Goal: Task Accomplishment & Management: Use online tool/utility

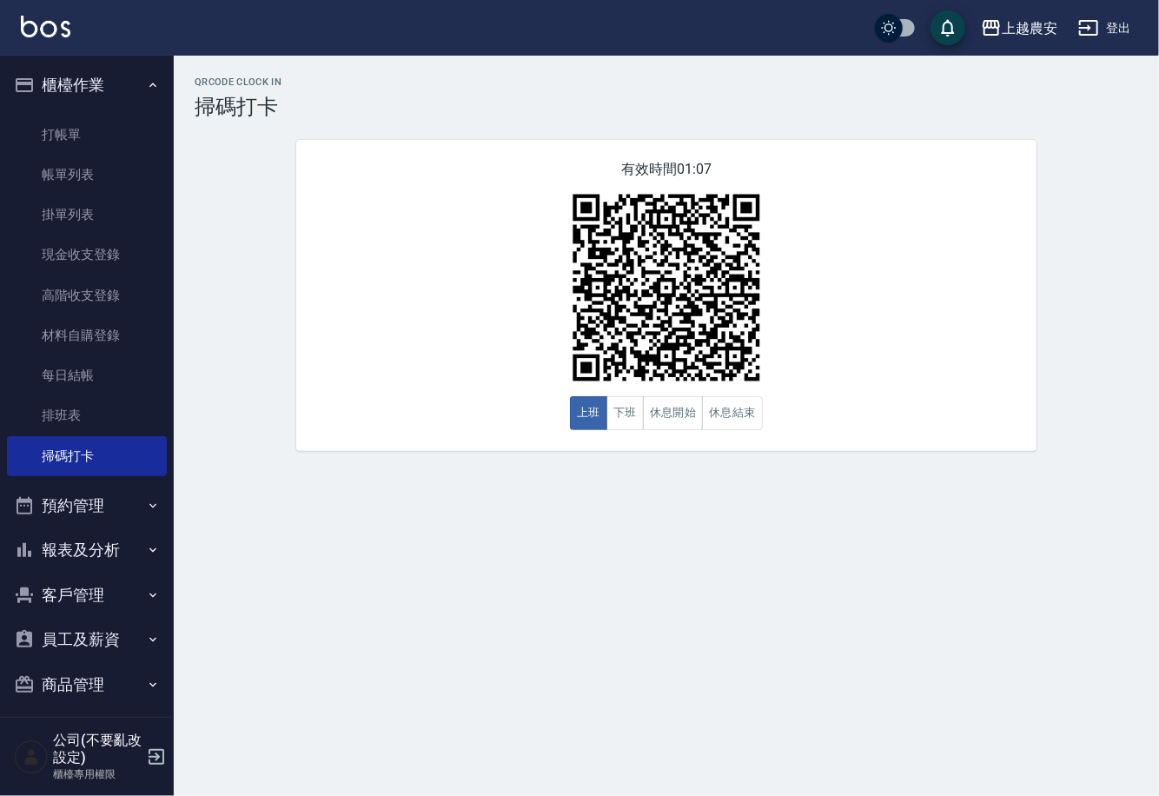
click at [1146, 470] on div "QRcode Clock In 掃碼打卡 有效時間 01:07 上班 下班 休息開始 休息結束" at bounding box center [666, 264] width 985 height 416
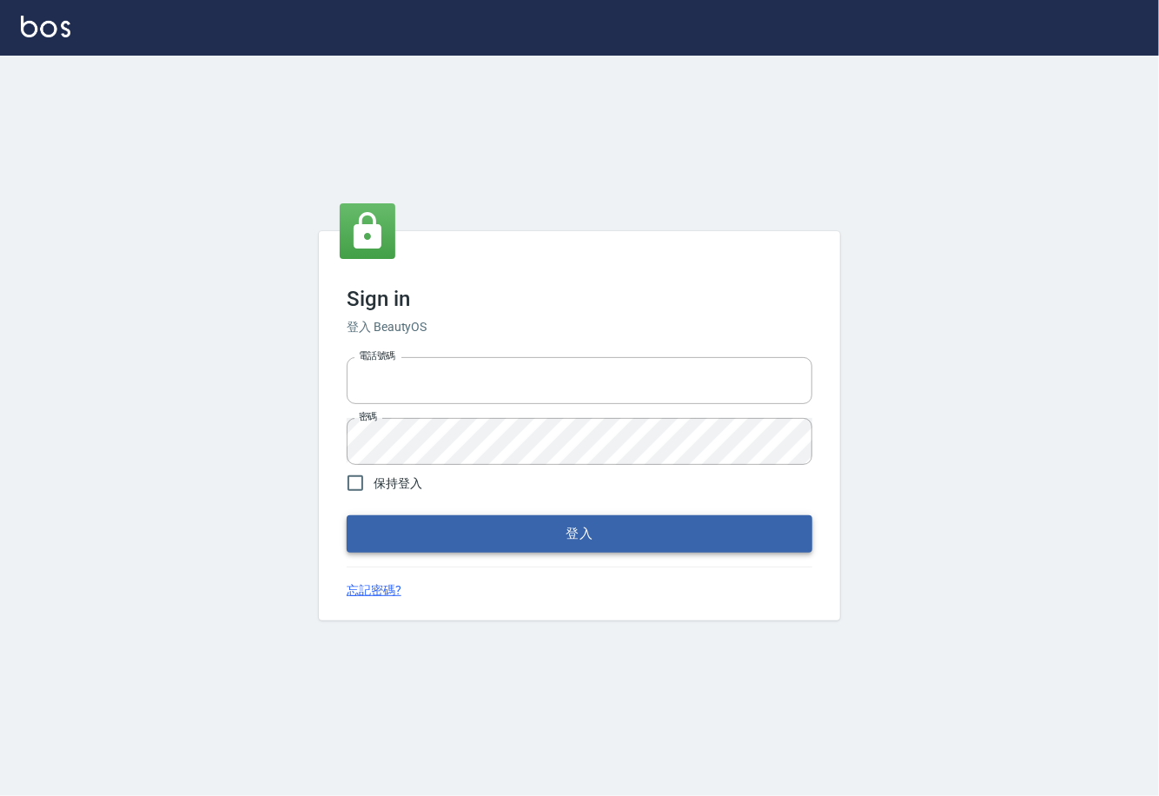
type input "0225929166"
click at [608, 540] on button "登入" at bounding box center [580, 533] width 466 height 36
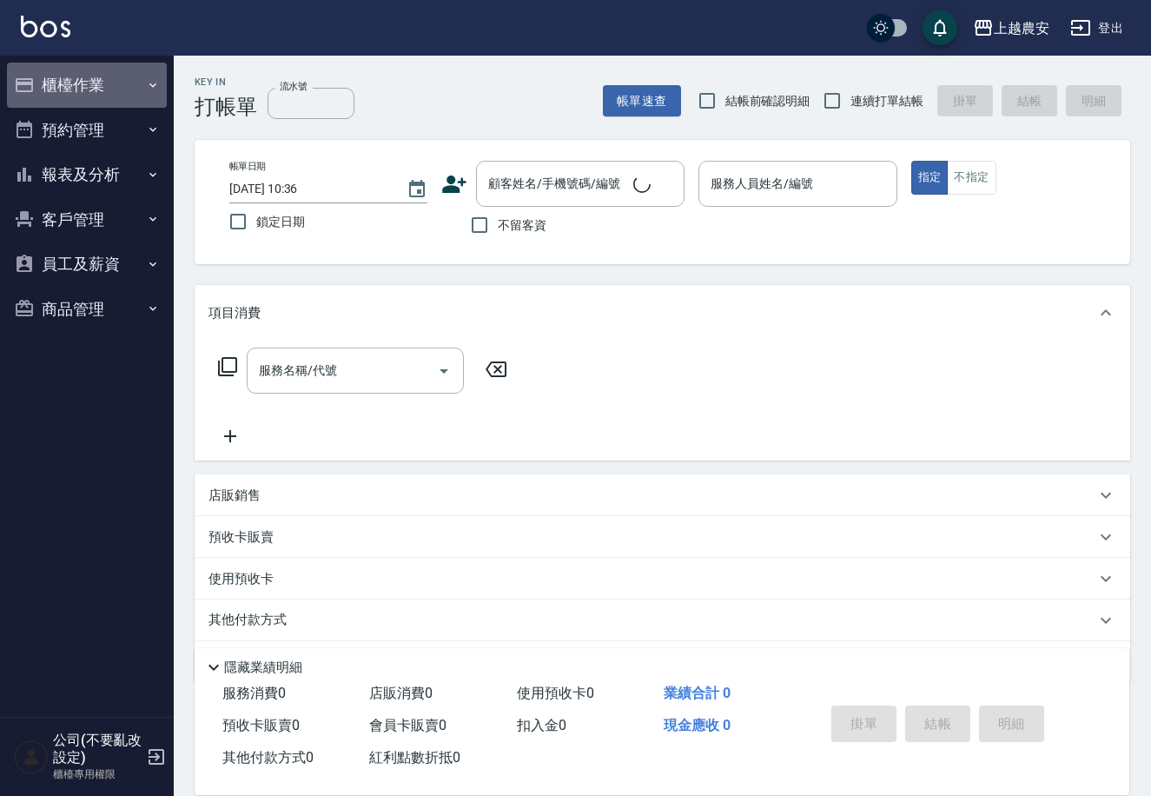
click at [56, 79] on button "櫃檯作業" at bounding box center [87, 85] width 160 height 45
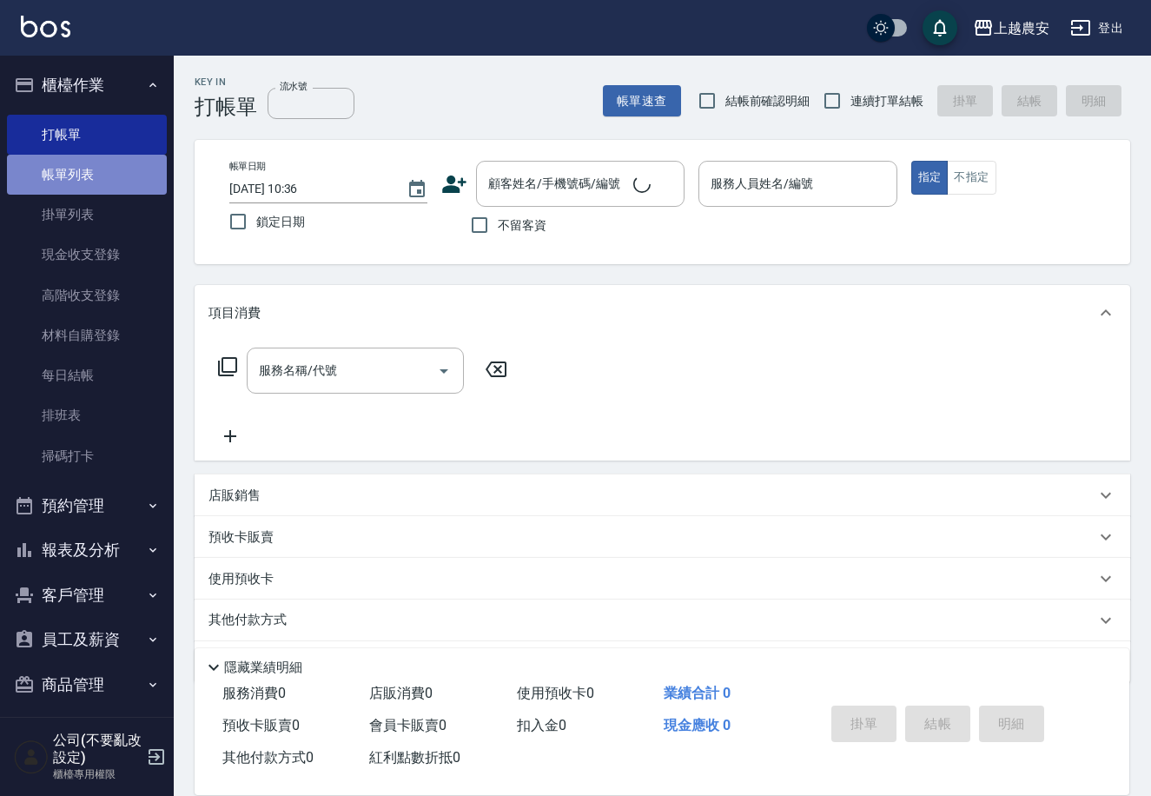
click at [98, 181] on link "帳單列表" at bounding box center [87, 175] width 160 height 40
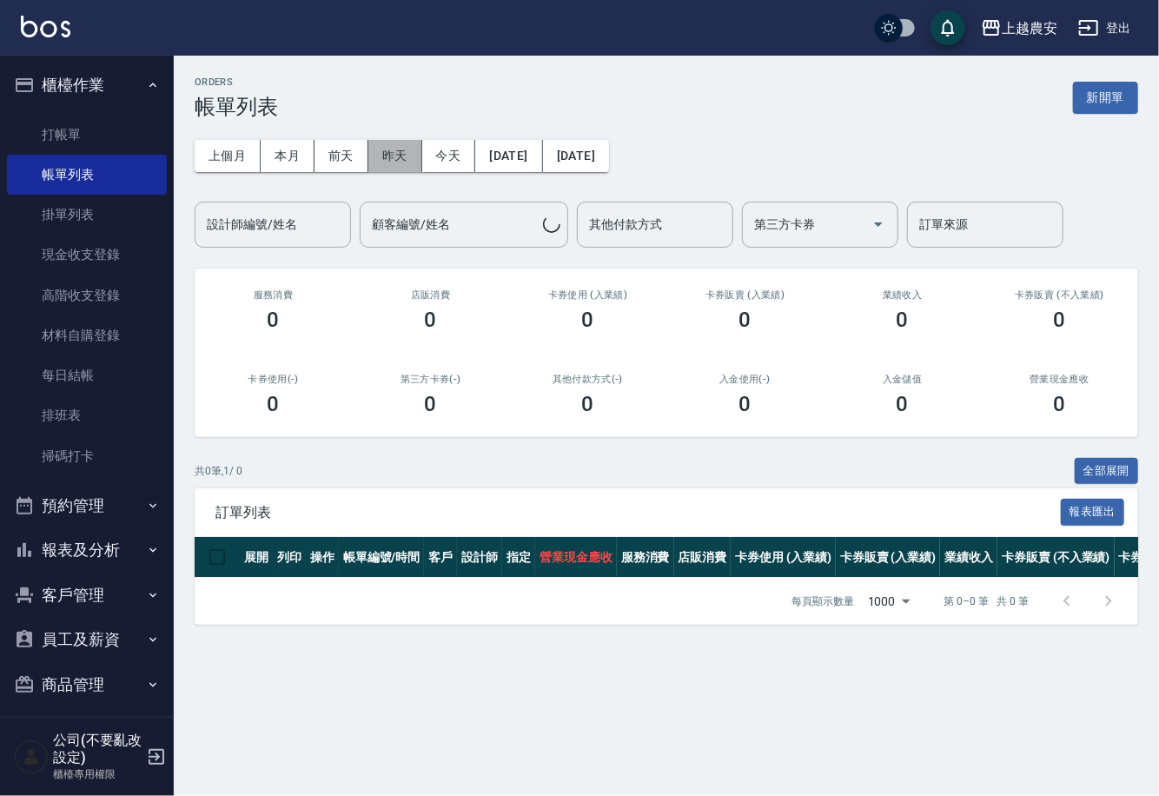
click at [378, 147] on button "昨天" at bounding box center [395, 156] width 54 height 32
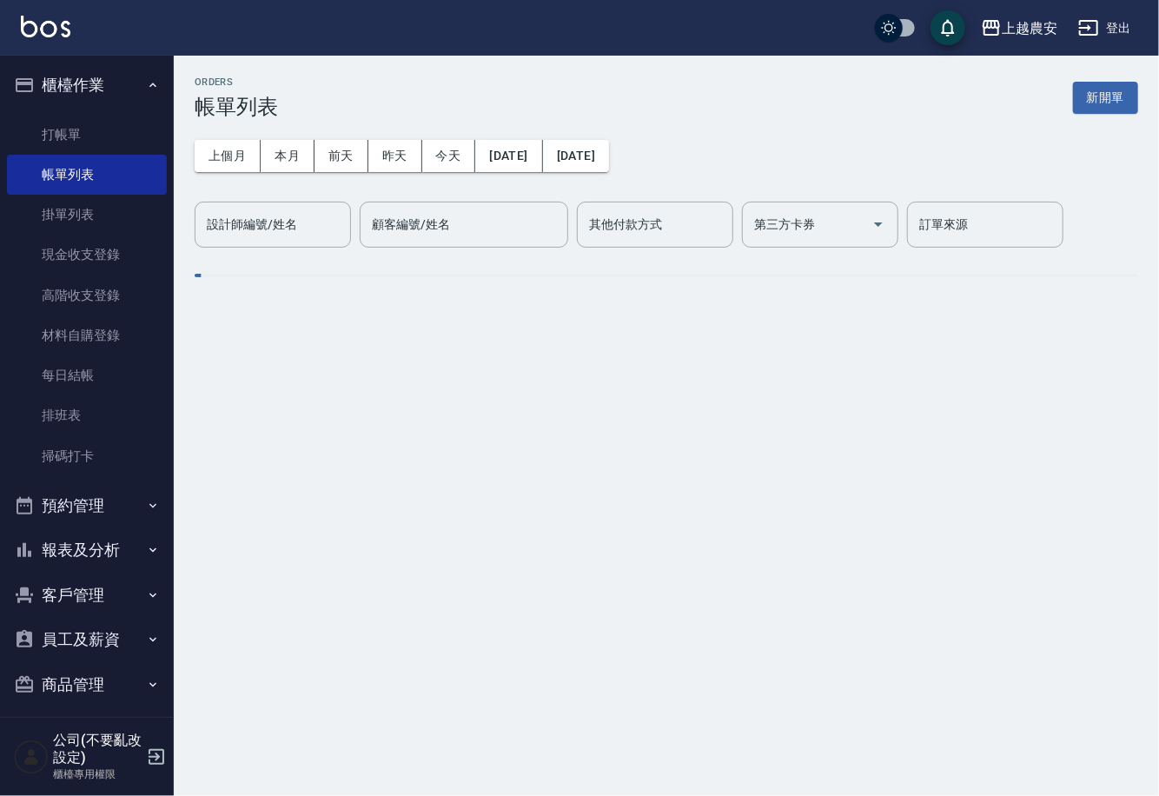
click at [266, 229] on div "設計師編號/姓名 設計師編號/姓名" at bounding box center [273, 225] width 156 height 46
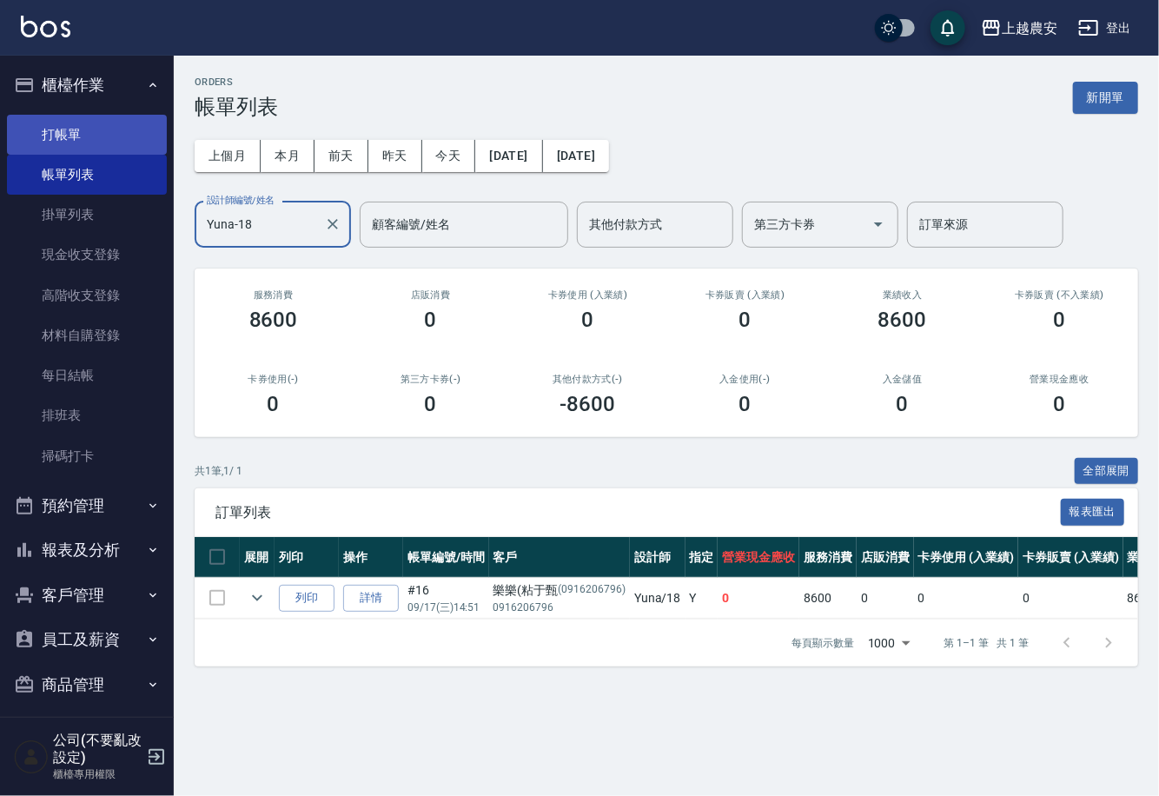
type input "Yuna-18"
click at [76, 134] on link "打帳單" at bounding box center [87, 135] width 160 height 40
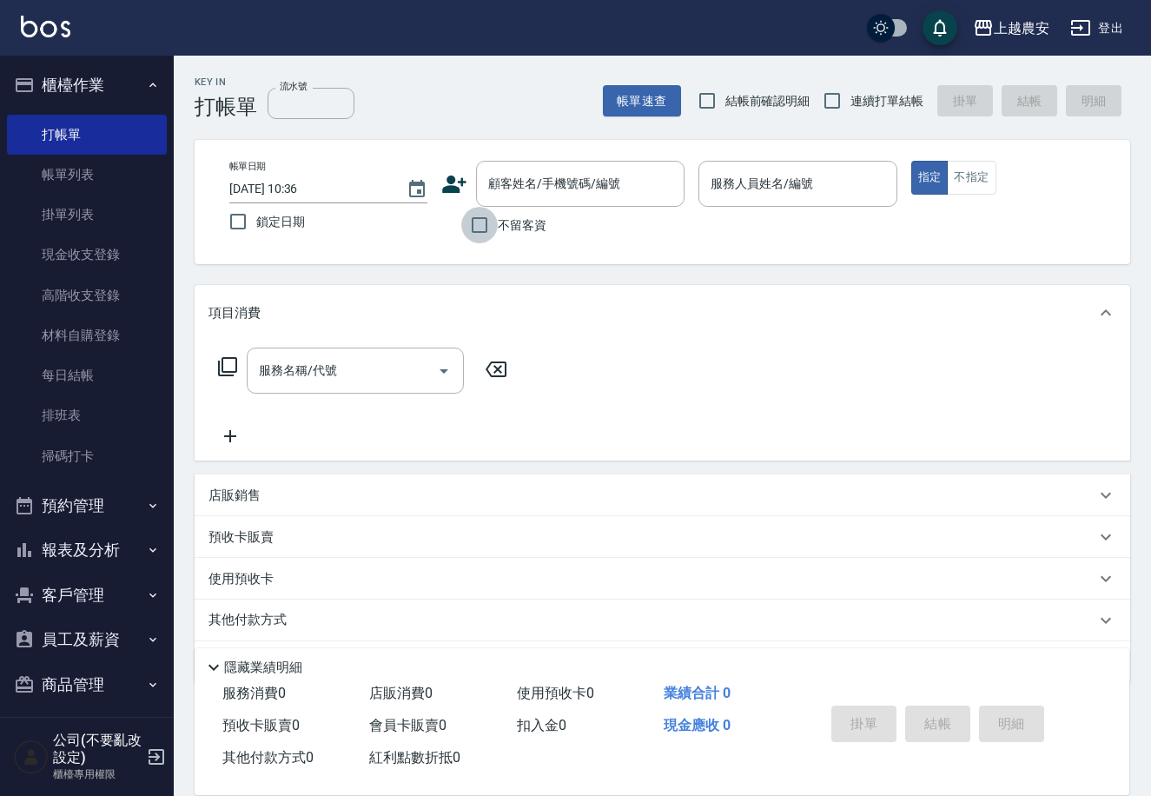
click at [482, 223] on input "不留客資" at bounding box center [479, 225] width 36 height 36
checkbox input "true"
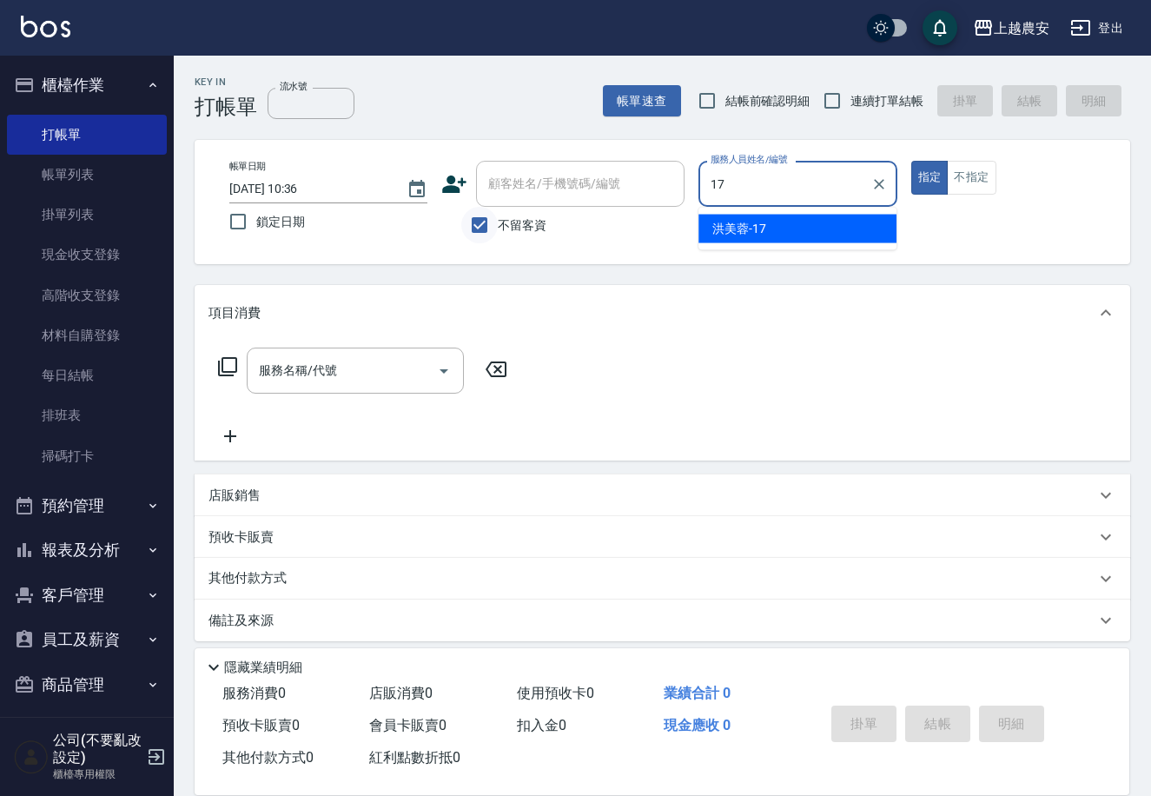
type input "洪美蓉-17"
type button "true"
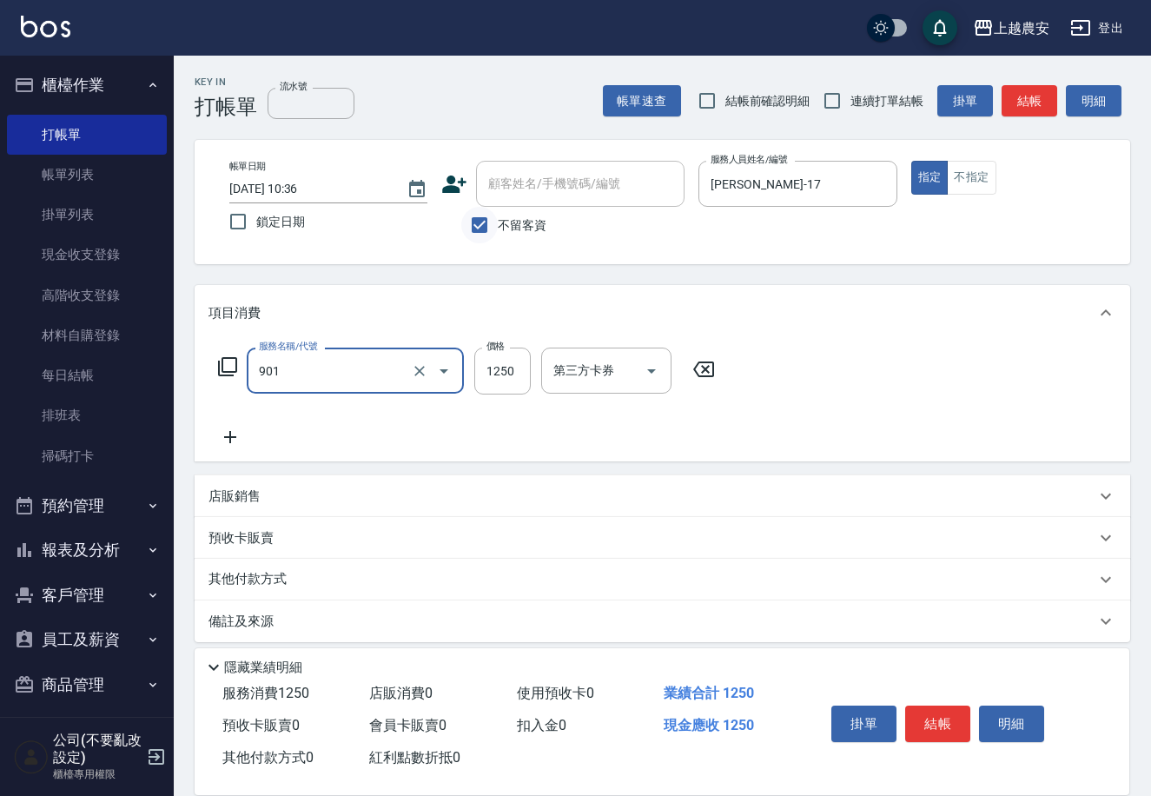
type input "修手指甲(901)"
type input "1200"
click at [935, 713] on button "結帳" at bounding box center [937, 724] width 65 height 36
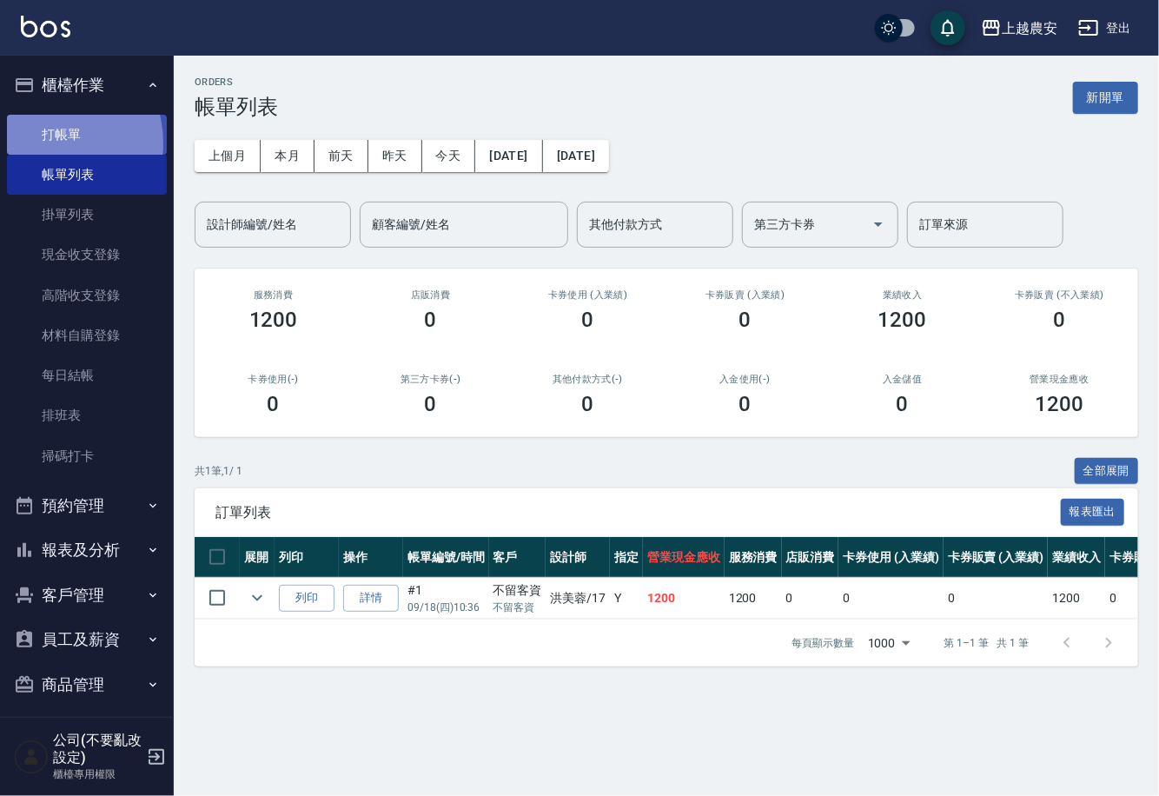
click at [46, 143] on link "打帳單" at bounding box center [87, 135] width 160 height 40
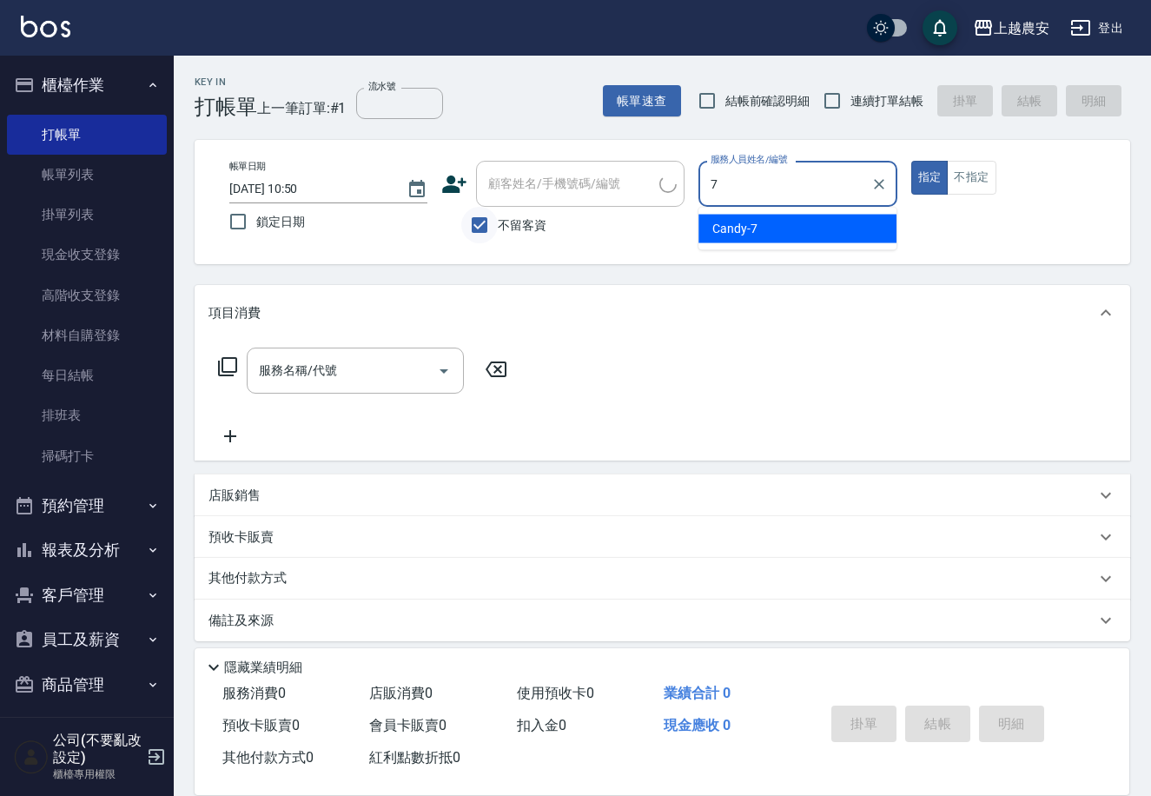
type input "Candy-7"
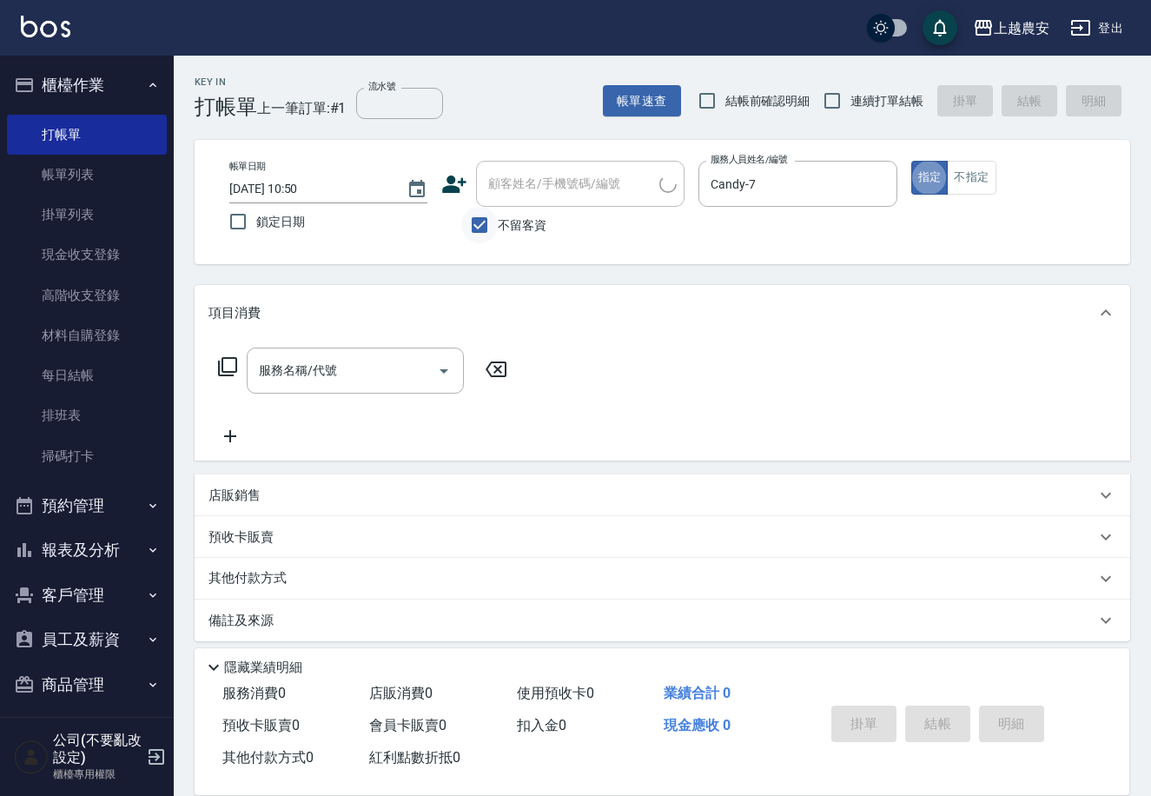
type button "true"
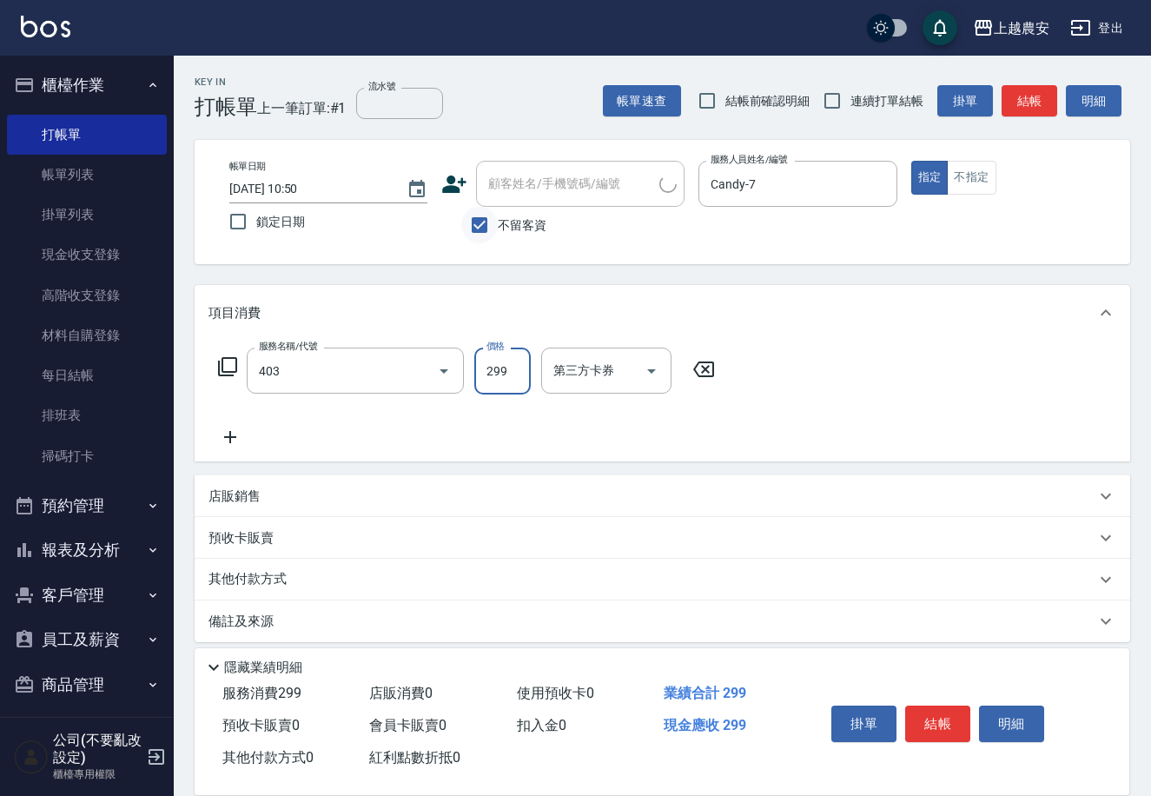
type input "剪髮(403)"
type input "300"
drag, startPoint x: 951, startPoint y: 716, endPoint x: 920, endPoint y: 668, distance: 56.6
click at [942, 699] on div "掛單 結帳 明細" at bounding box center [938, 726] width 227 height 55
click at [946, 710] on button "結帳" at bounding box center [937, 724] width 65 height 36
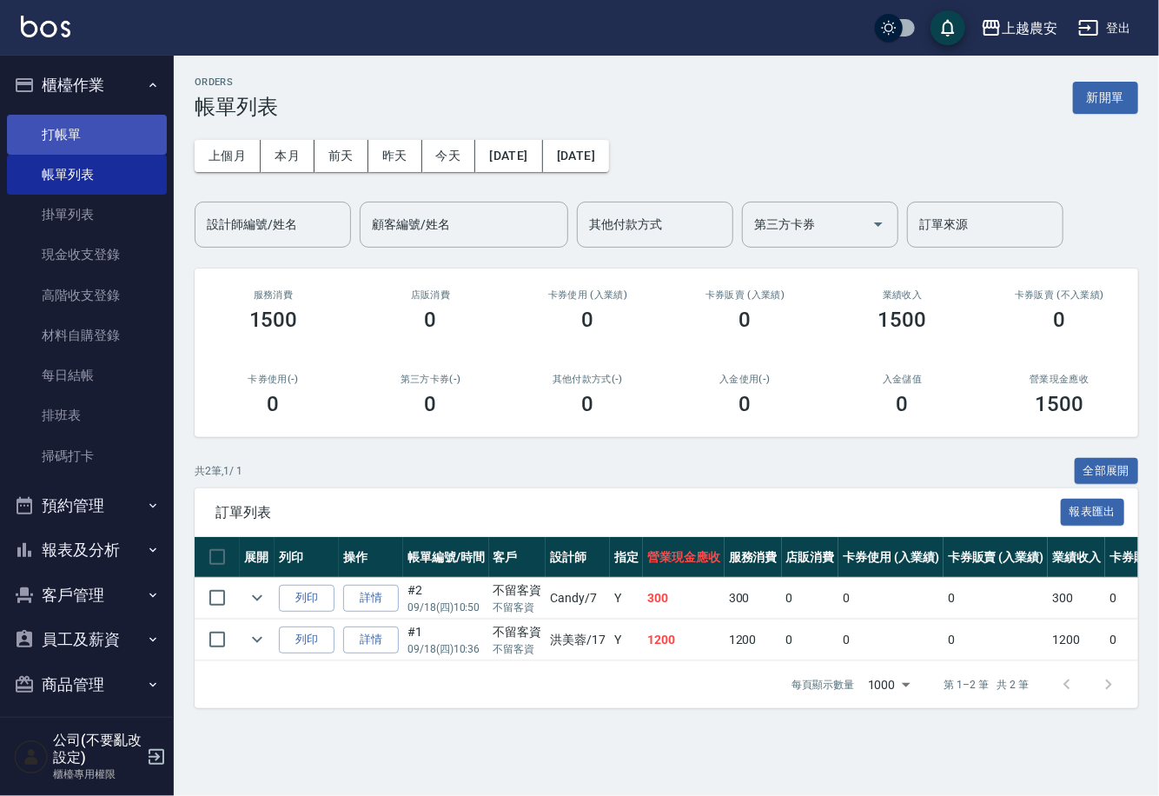
click at [56, 134] on link "打帳單" at bounding box center [87, 135] width 160 height 40
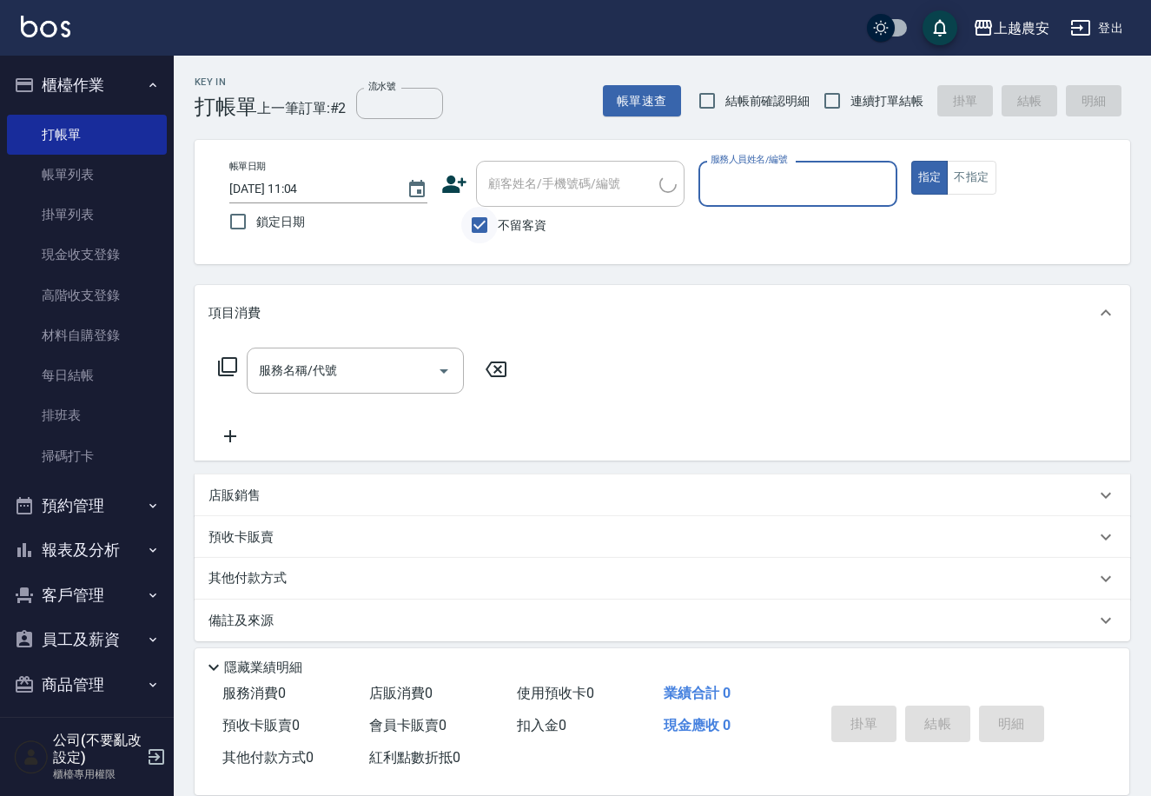
click at [491, 233] on input "不留客資" at bounding box center [479, 225] width 36 height 36
checkbox input "false"
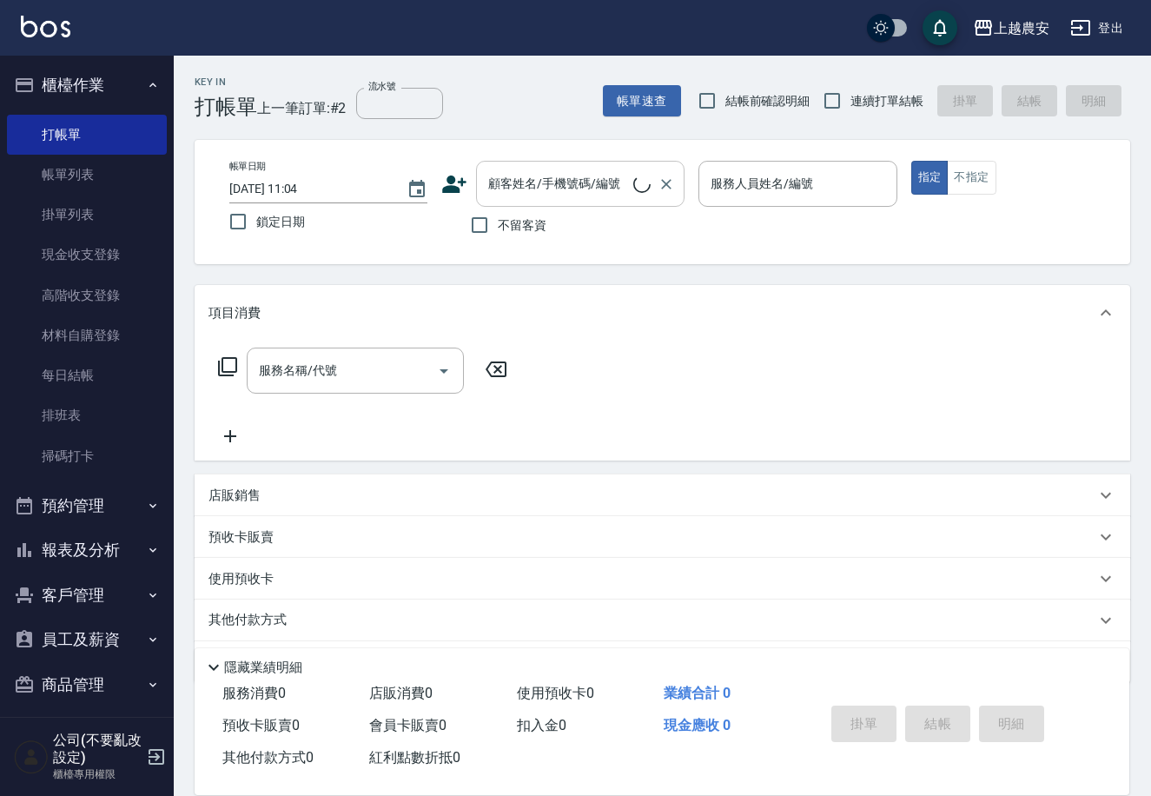
click at [505, 194] on input "顧客姓名/手機號碼/編號" at bounding box center [558, 184] width 149 height 30
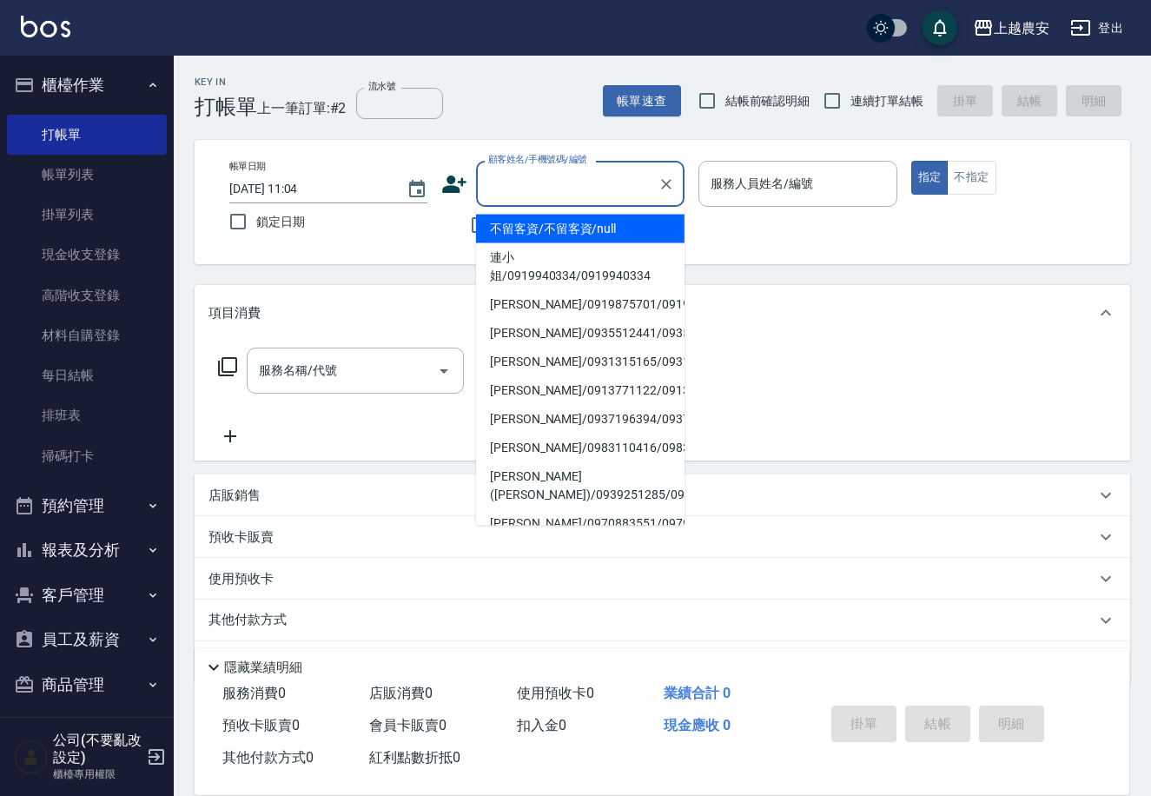
scroll to position [50, 0]
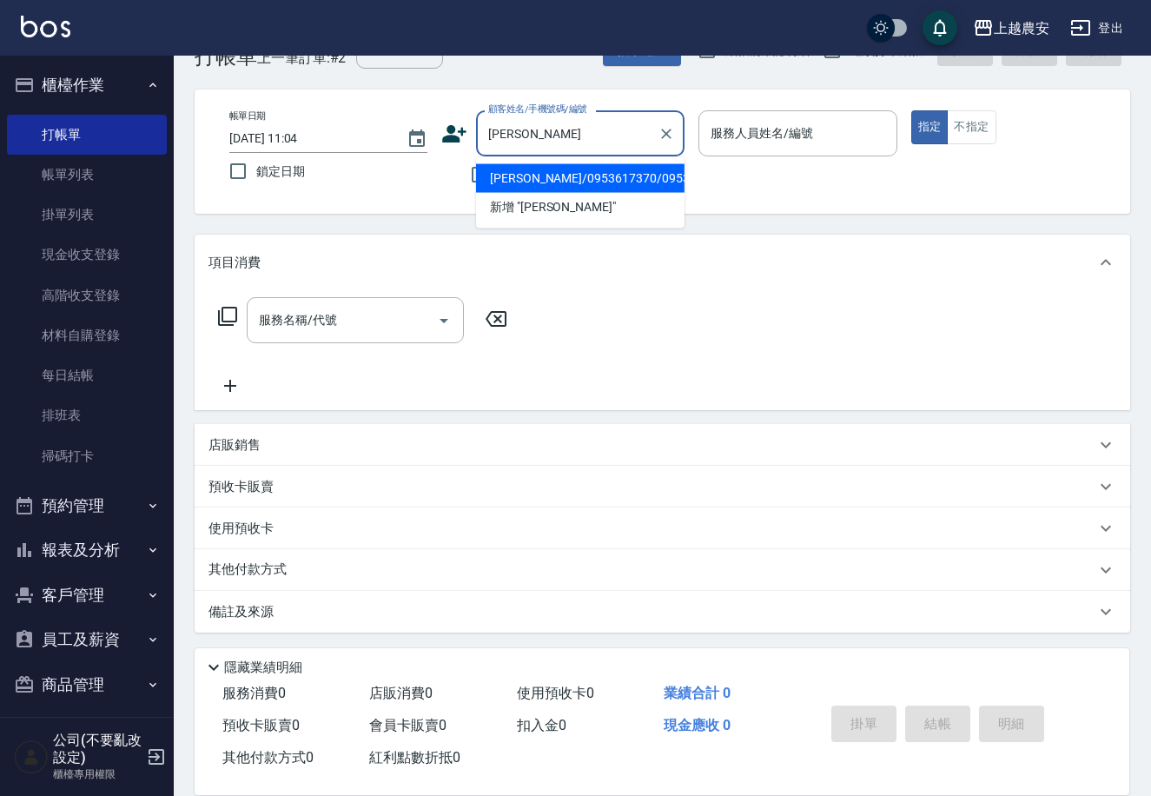
click at [549, 169] on li "張薈欣/0953617370/0953617370" at bounding box center [580, 178] width 209 height 29
type input "張薈欣/0953617370/0953617370"
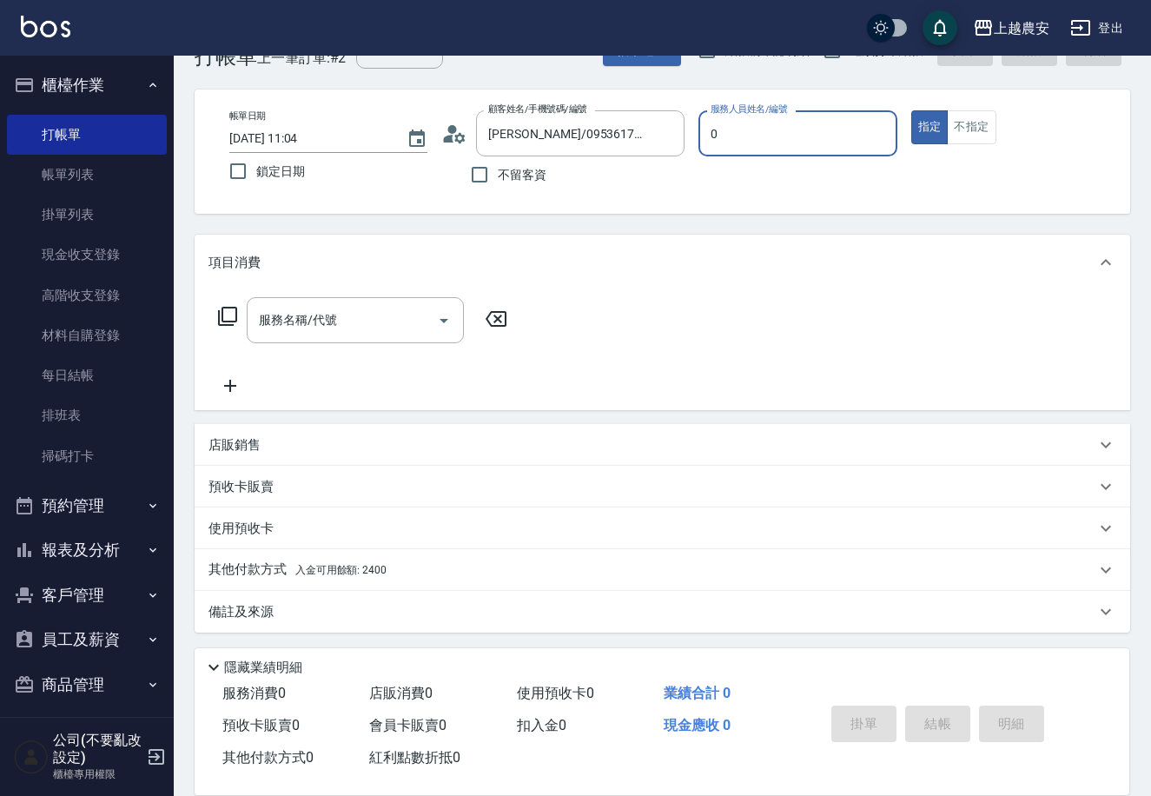
type input "0"
type button "true"
type input "Q比-0"
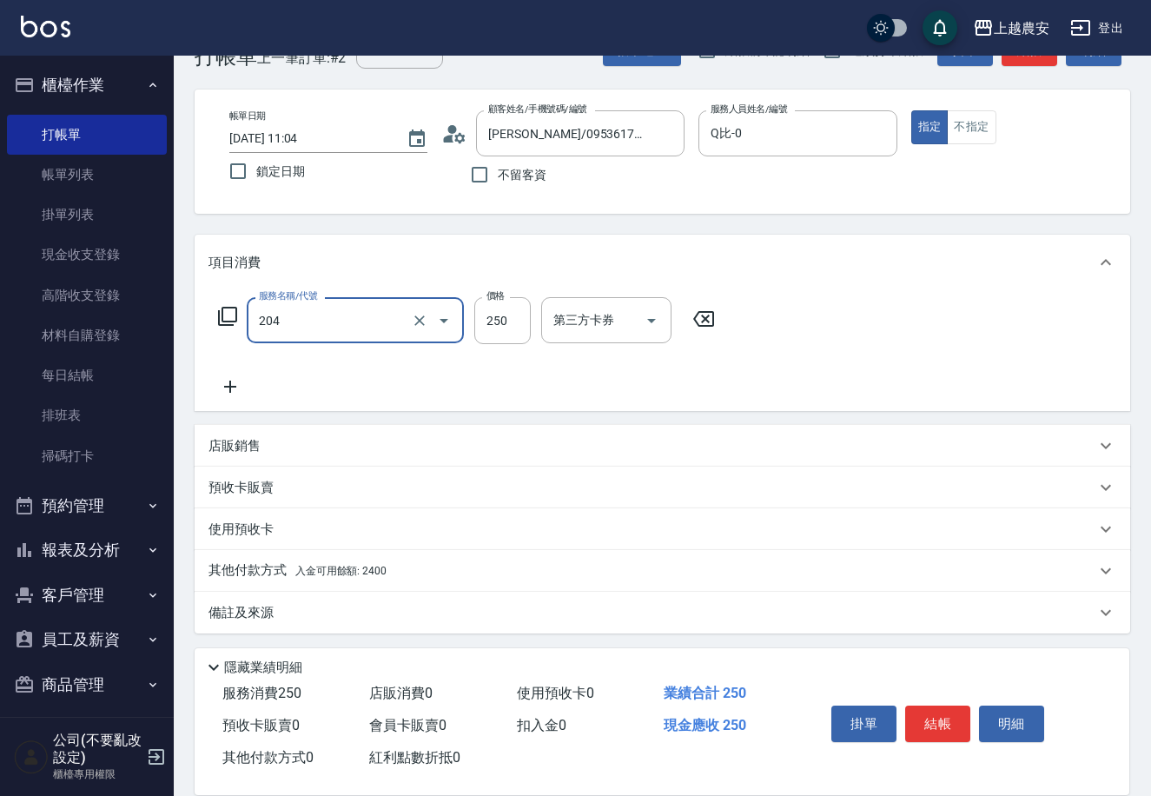
type input "梳髮(204)"
type input "200"
click at [332, 572] on span "入金可用餘額: 2400" at bounding box center [340, 571] width 91 height 12
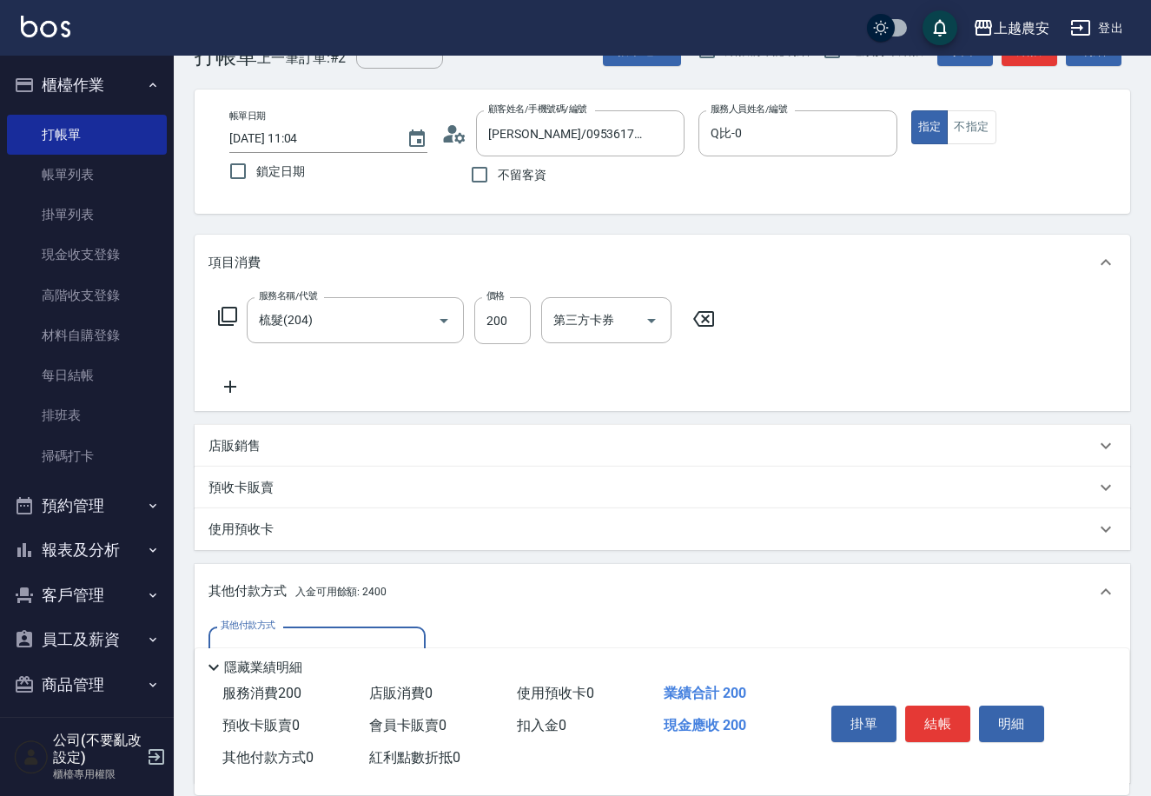
scroll to position [255, 0]
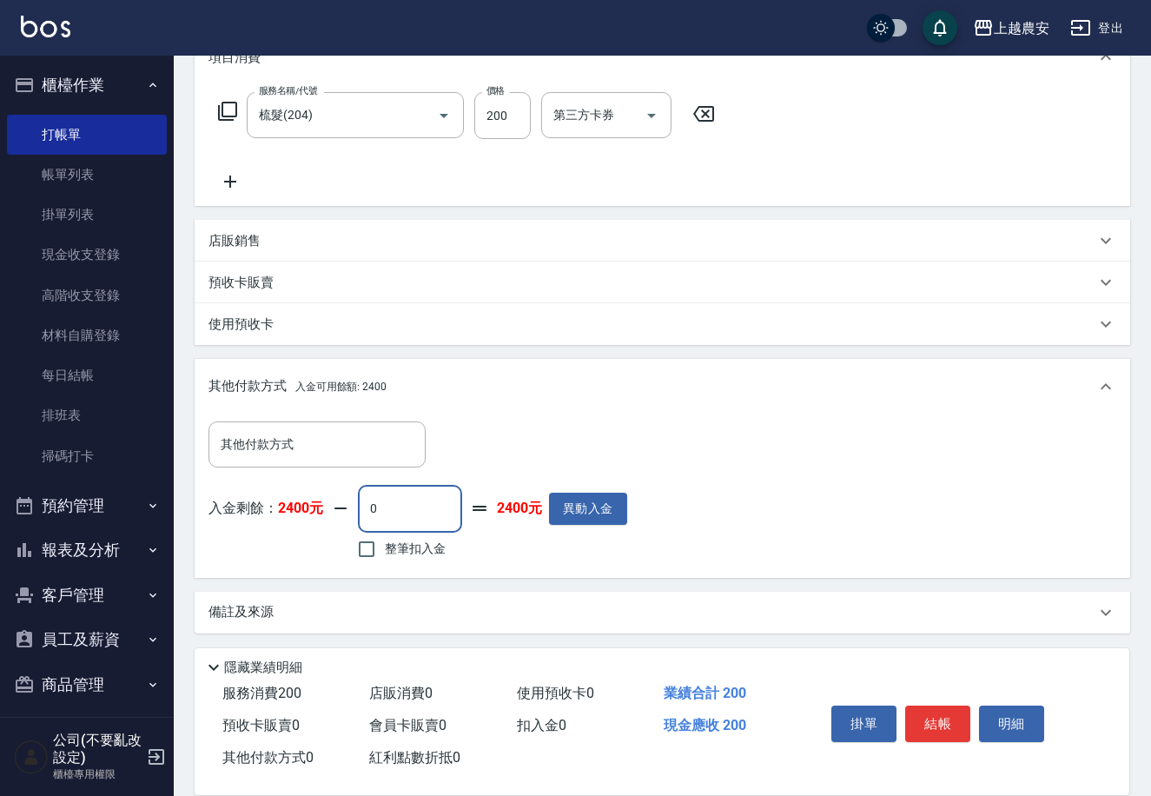
drag, startPoint x: 361, startPoint y: 516, endPoint x: 368, endPoint y: 501, distance: 16.8
click at [367, 502] on input "0" at bounding box center [410, 508] width 104 height 47
type input "200"
click at [919, 720] on button "結帳" at bounding box center [937, 724] width 65 height 36
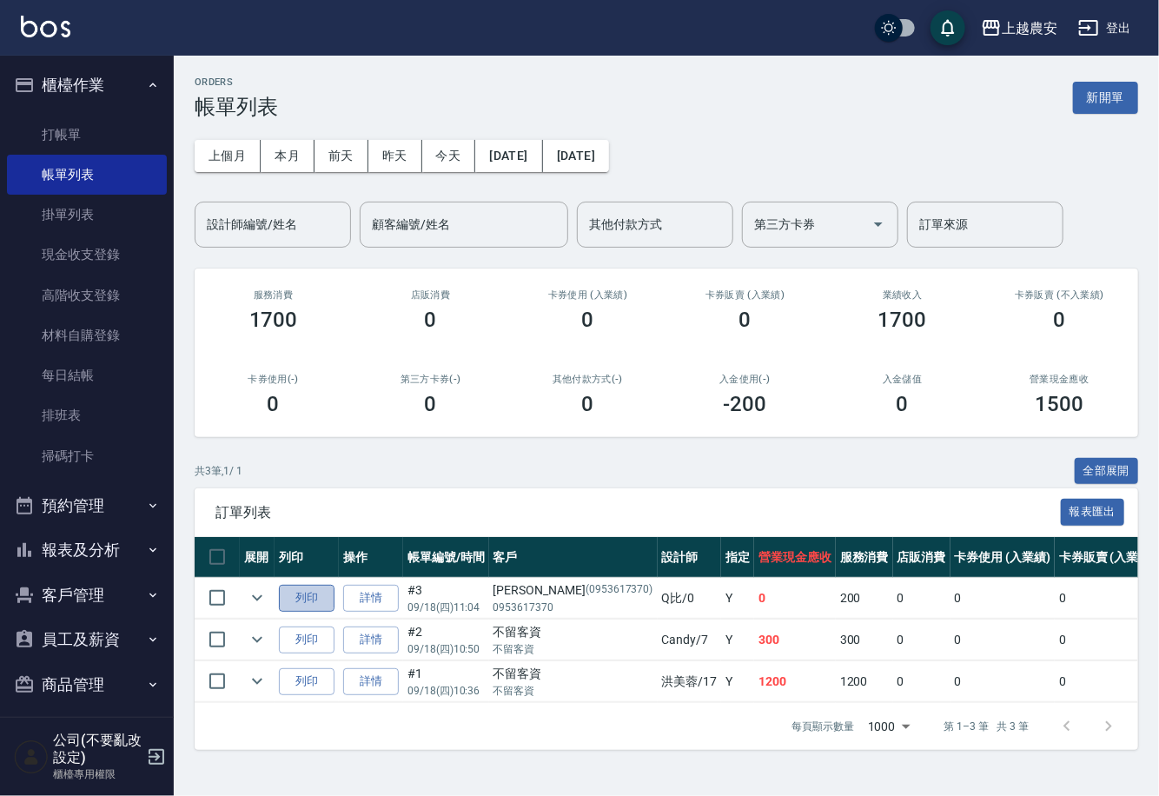
click at [312, 600] on button "列印" at bounding box center [307, 598] width 56 height 27
click at [60, 141] on link "打帳單" at bounding box center [87, 135] width 160 height 40
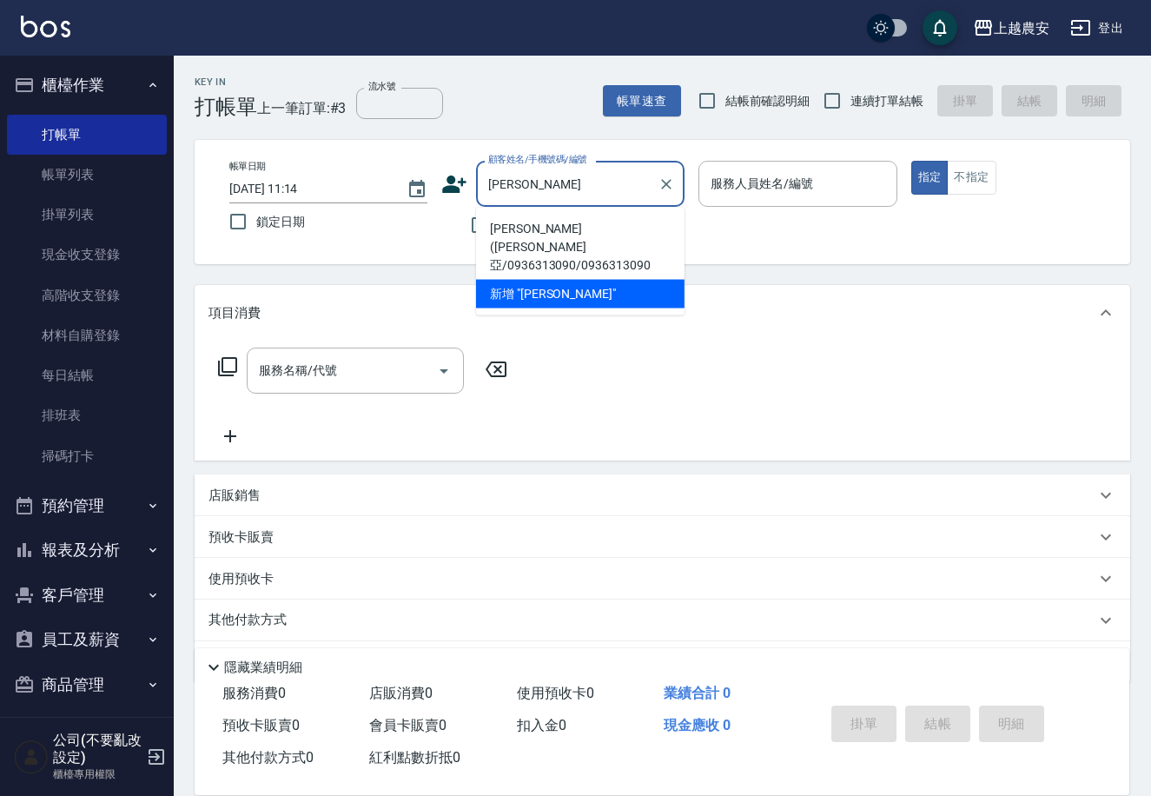
click at [540, 239] on li "唐慧君(蘇菲亞/0936313090/0936313090" at bounding box center [580, 247] width 209 height 65
type input "唐慧君(蘇菲亞/0936313090/0936313090"
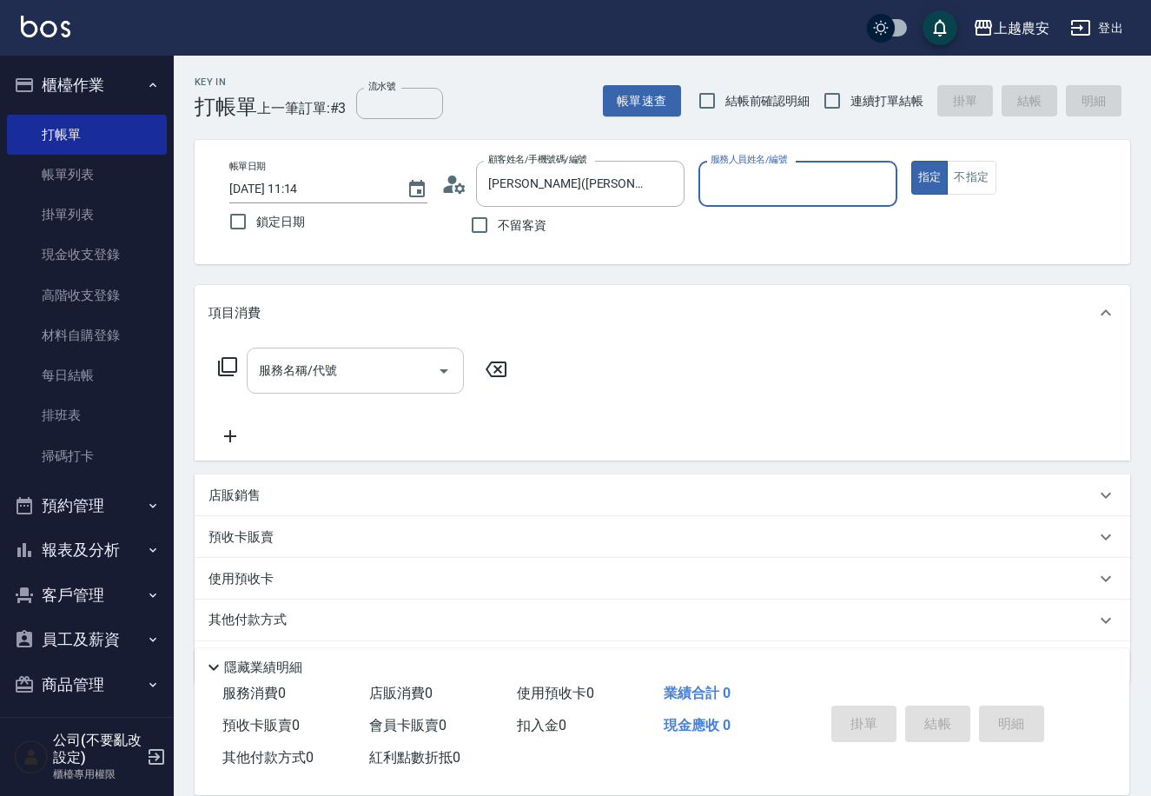
type input "Candy-7"
click at [376, 355] on input "服務名稱/代號" at bounding box center [343, 370] width 176 height 30
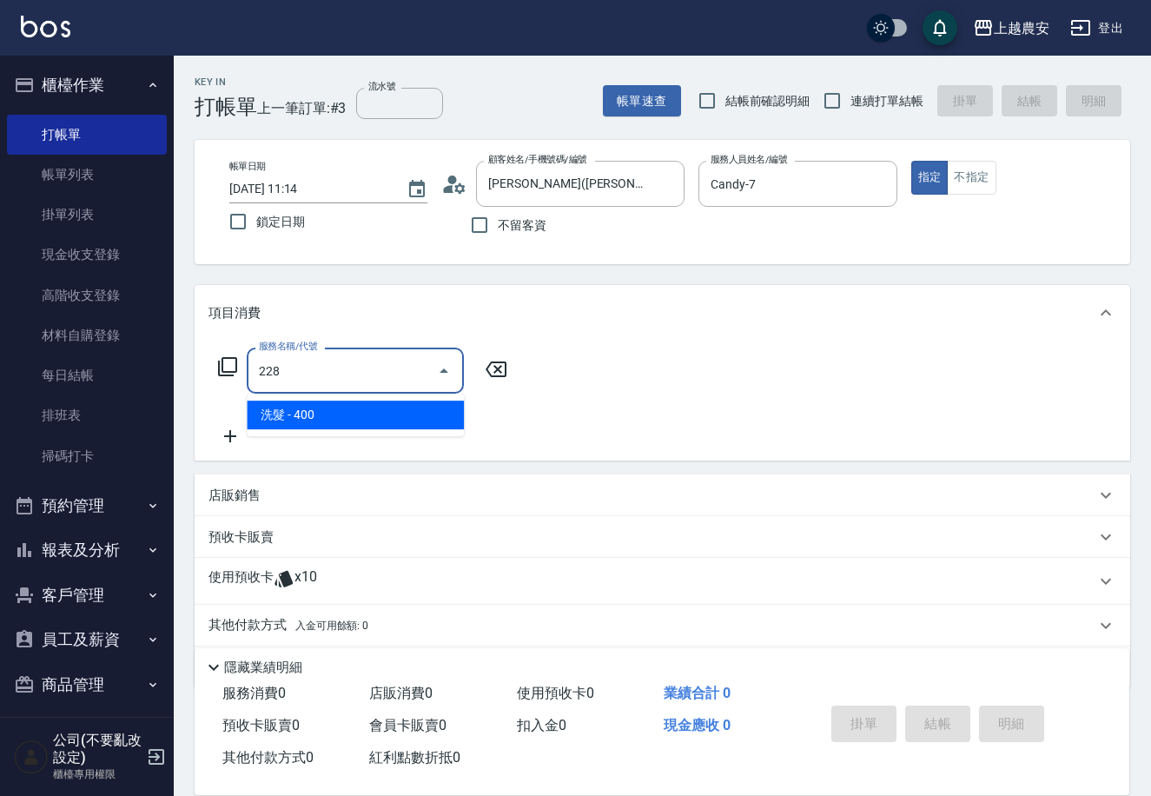
type input "洗髮(228)"
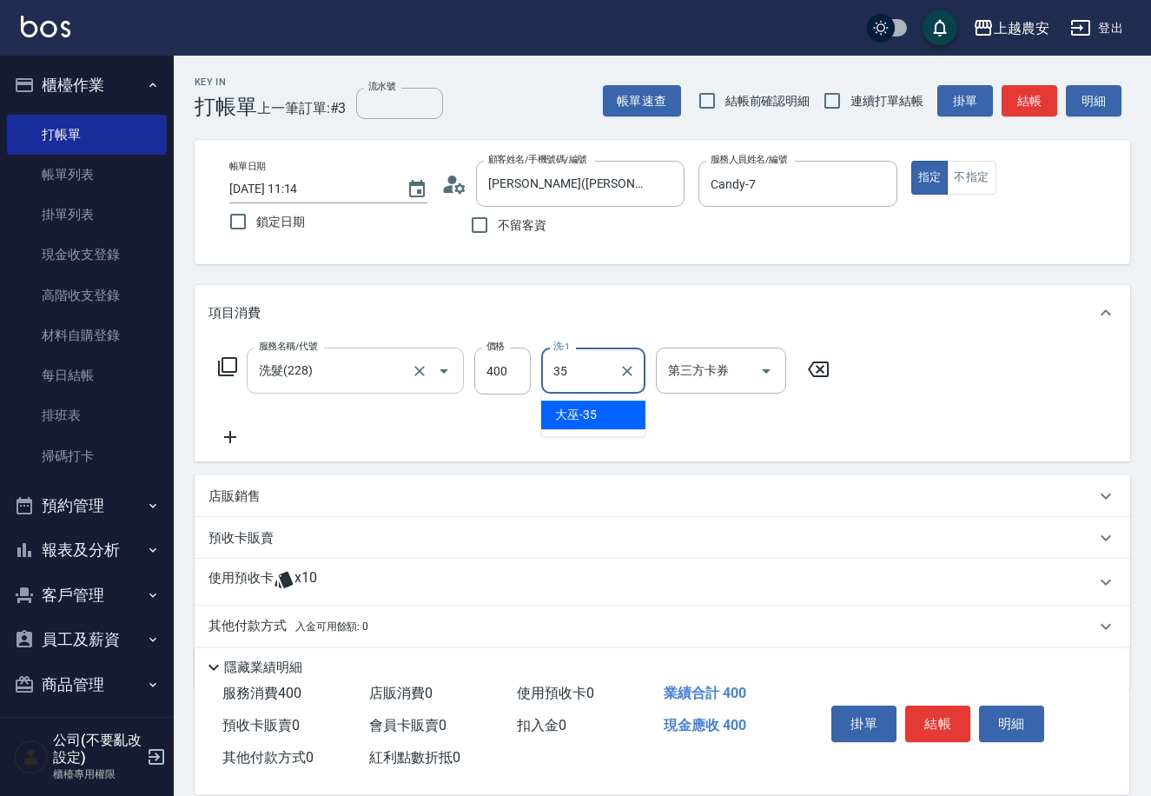
type input "大巫-35"
click at [946, 715] on button "結帳" at bounding box center [937, 724] width 65 height 36
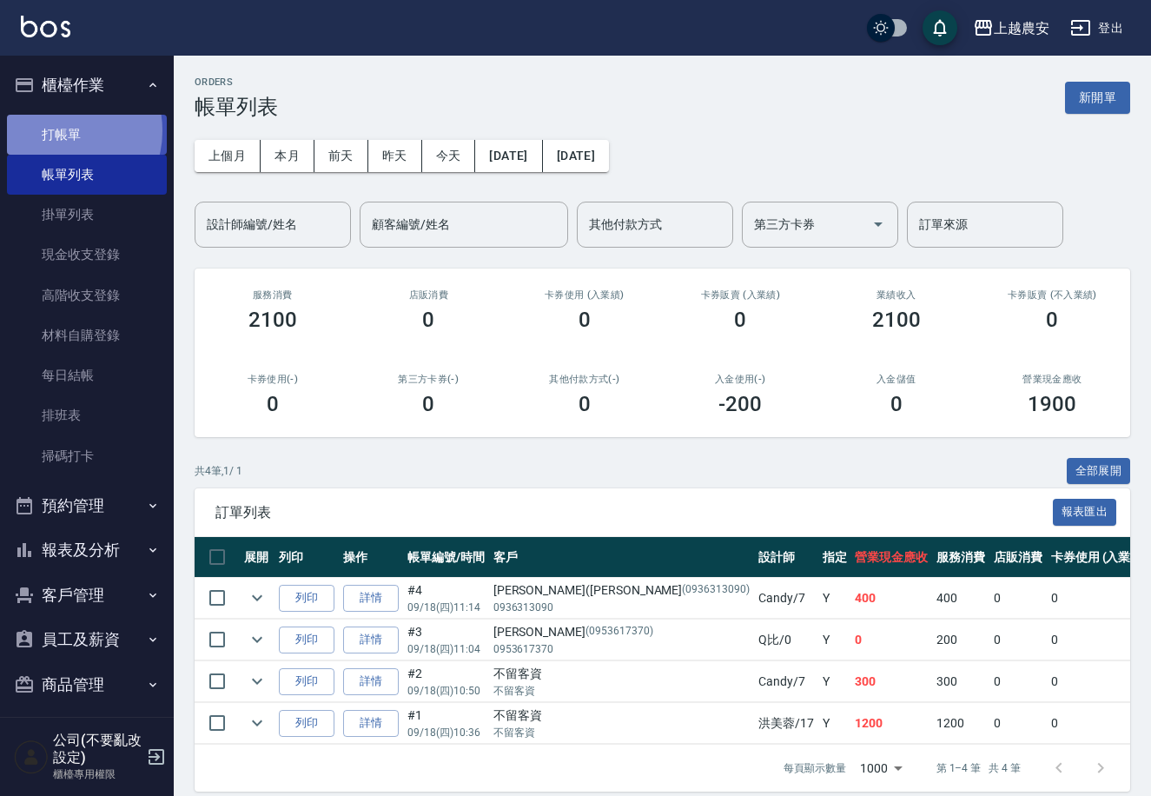
click at [60, 130] on link "打帳單" at bounding box center [87, 135] width 160 height 40
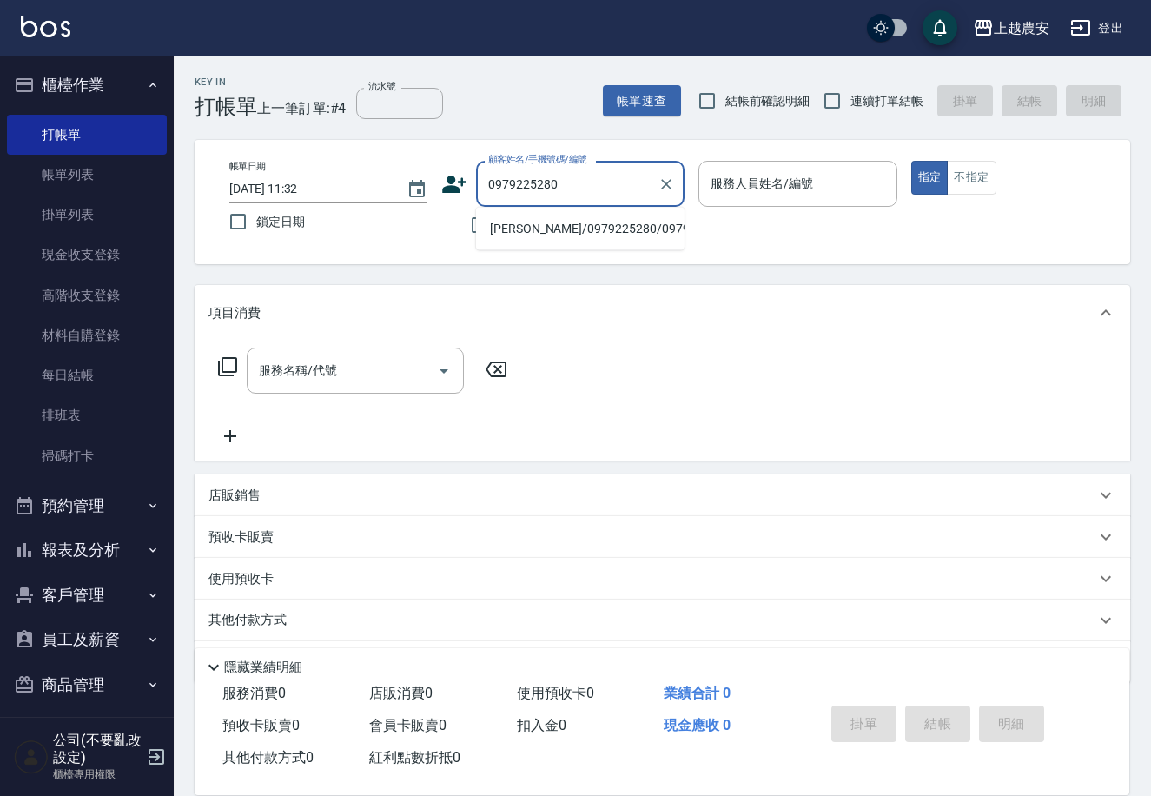
click at [578, 231] on li "董怡君/0979225280/0979225280" at bounding box center [580, 229] width 209 height 29
type input "董怡君/0979225280/0979225280"
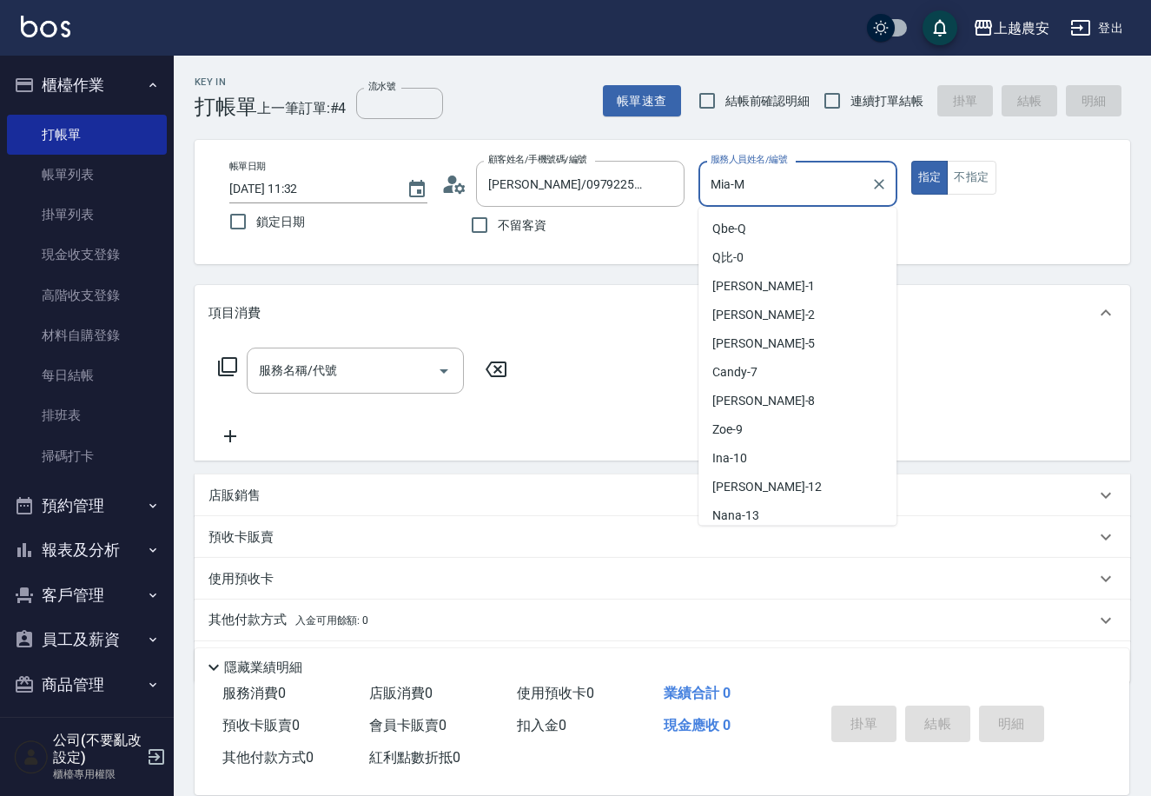
drag, startPoint x: 767, startPoint y: 198, endPoint x: 459, endPoint y: 230, distance: 310.2
click at [459, 230] on div "帳單日期 2025/09/18 11:32 鎖定日期 顧客姓名/手機號碼/編號 董怡君/0979225280/0979225280 顧客姓名/手機號碼/編號 …" at bounding box center [663, 202] width 894 height 83
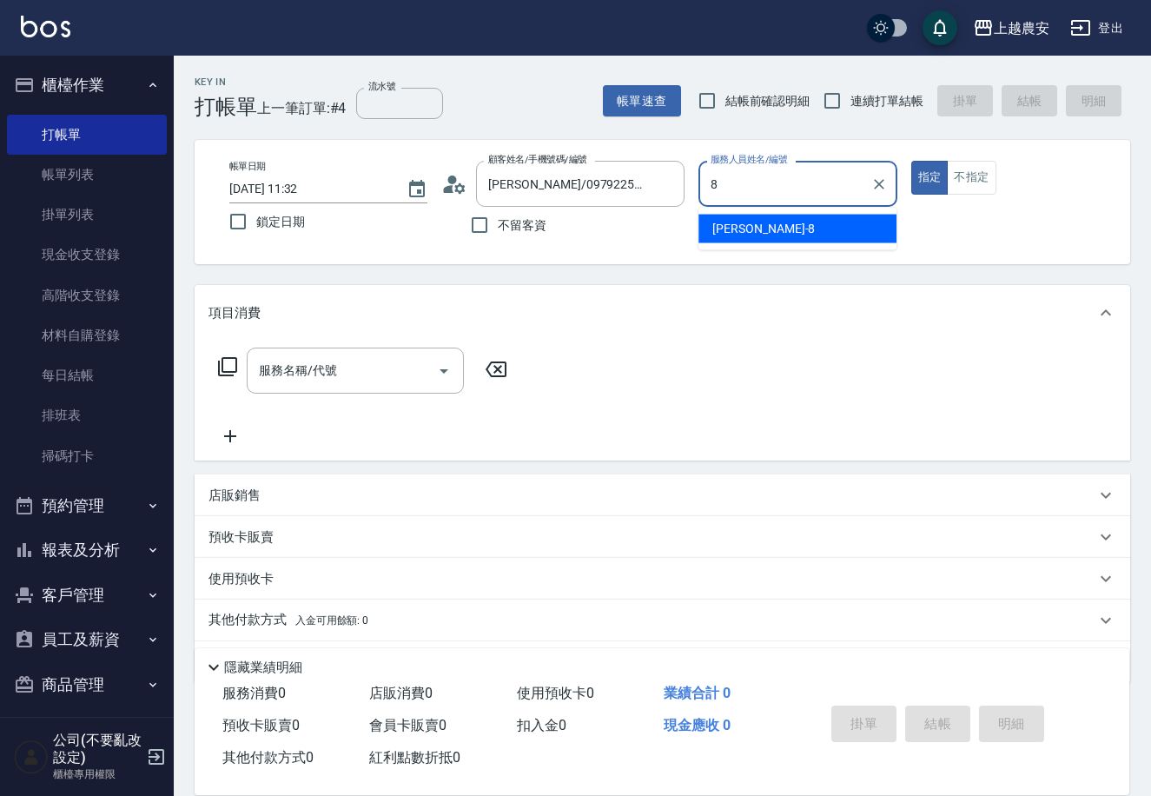
type input "黛慧-8"
type button "true"
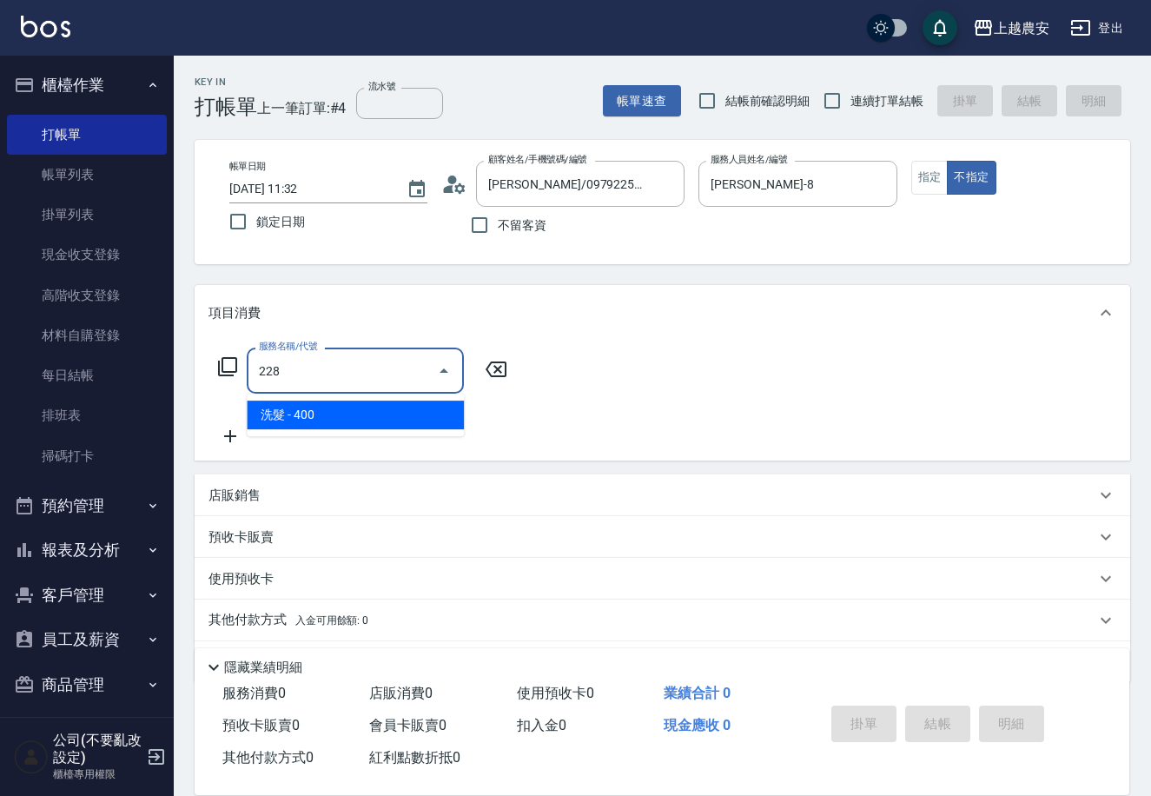
type input "洗髮(228)"
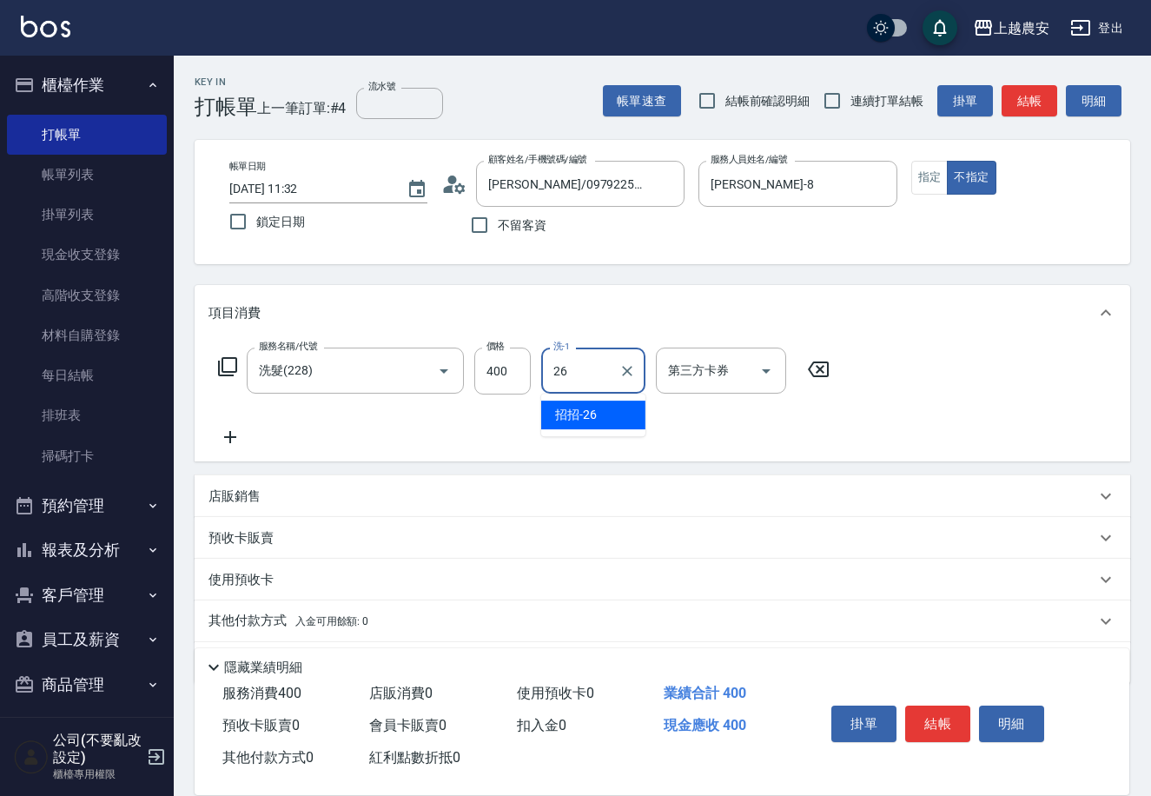
type input "招招-26"
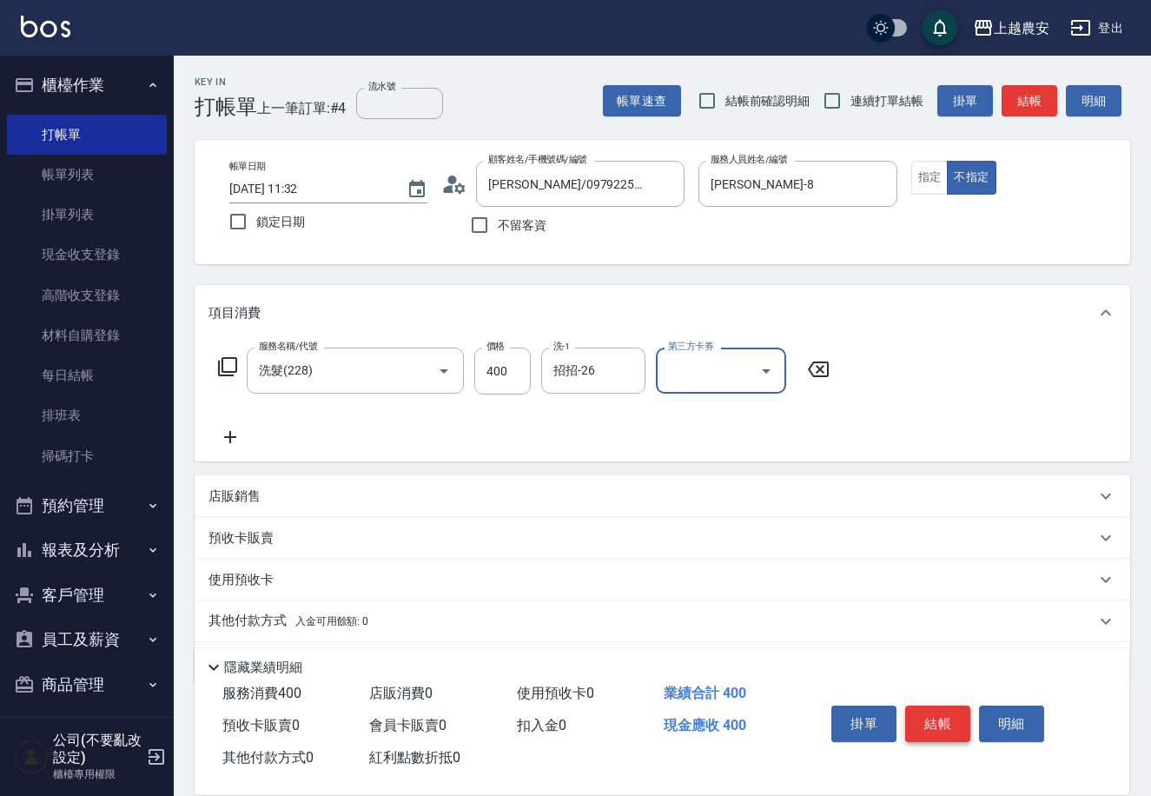
click at [931, 716] on button "結帳" at bounding box center [937, 724] width 65 height 36
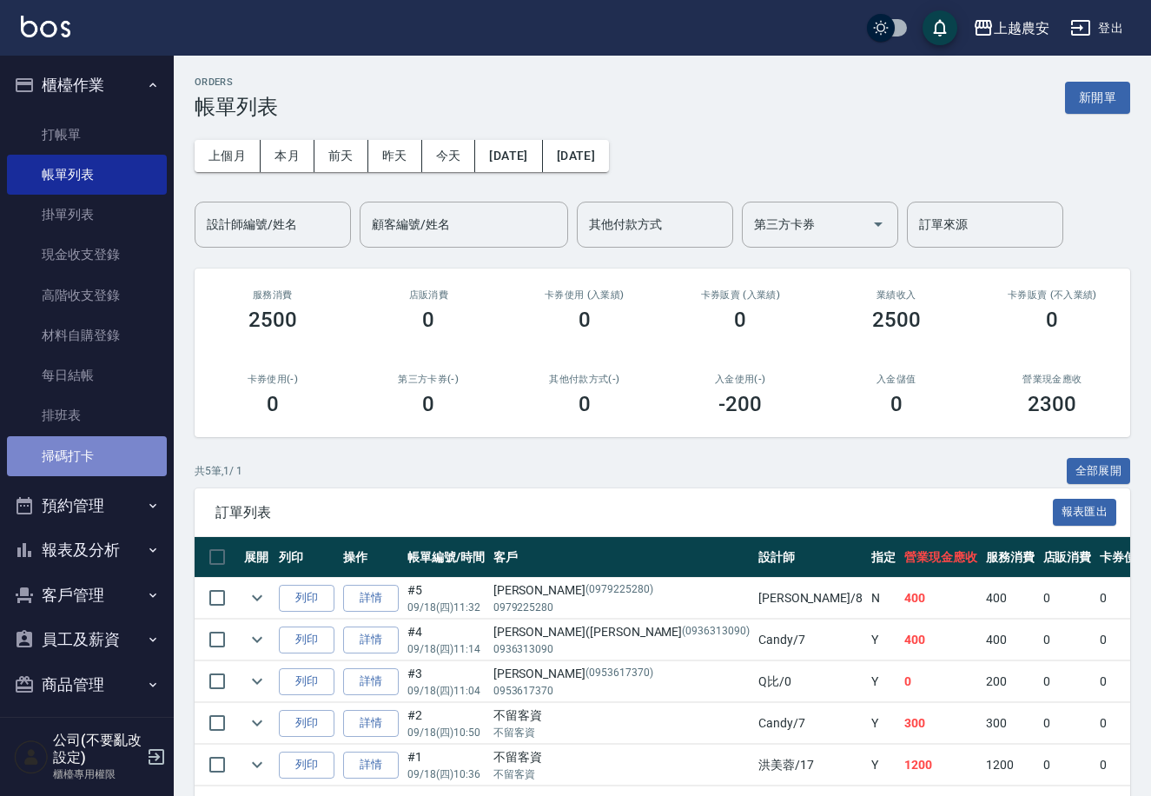
click at [96, 448] on link "掃碼打卡" at bounding box center [87, 456] width 160 height 40
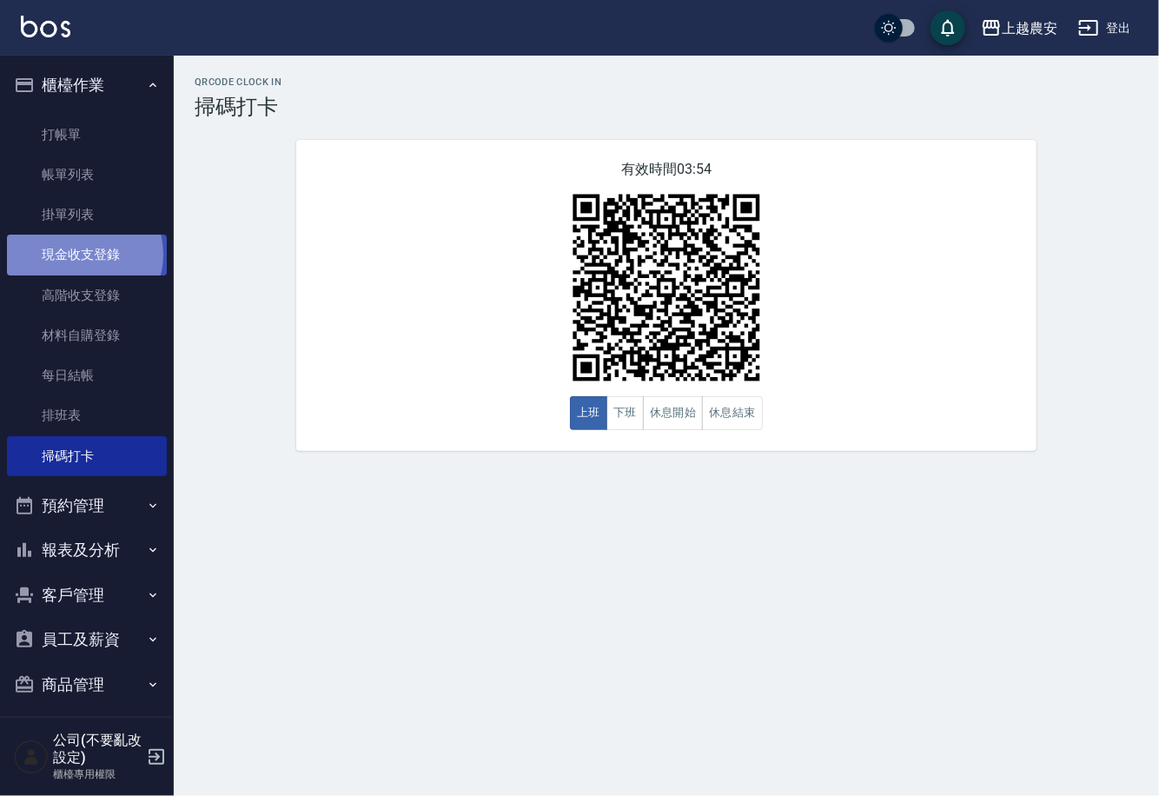
click at [83, 254] on link "現金收支登錄" at bounding box center [87, 255] width 160 height 40
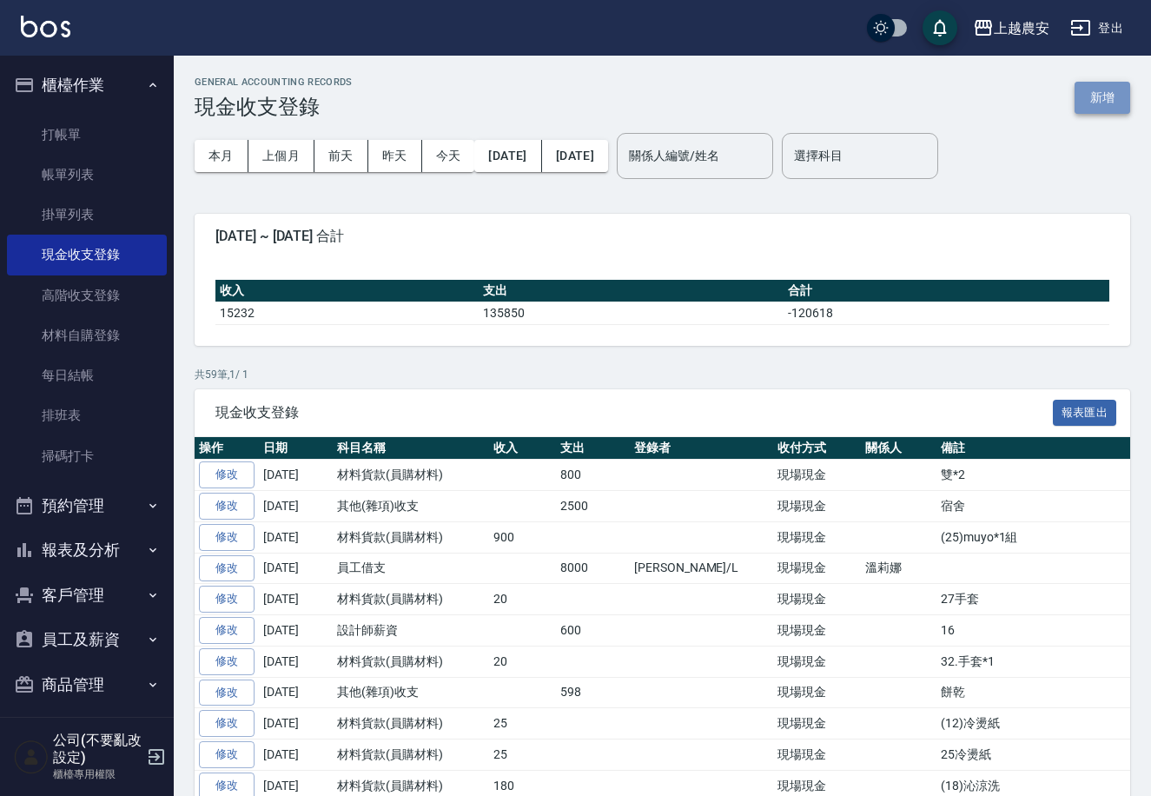
click at [1114, 92] on button "新增" at bounding box center [1103, 98] width 56 height 32
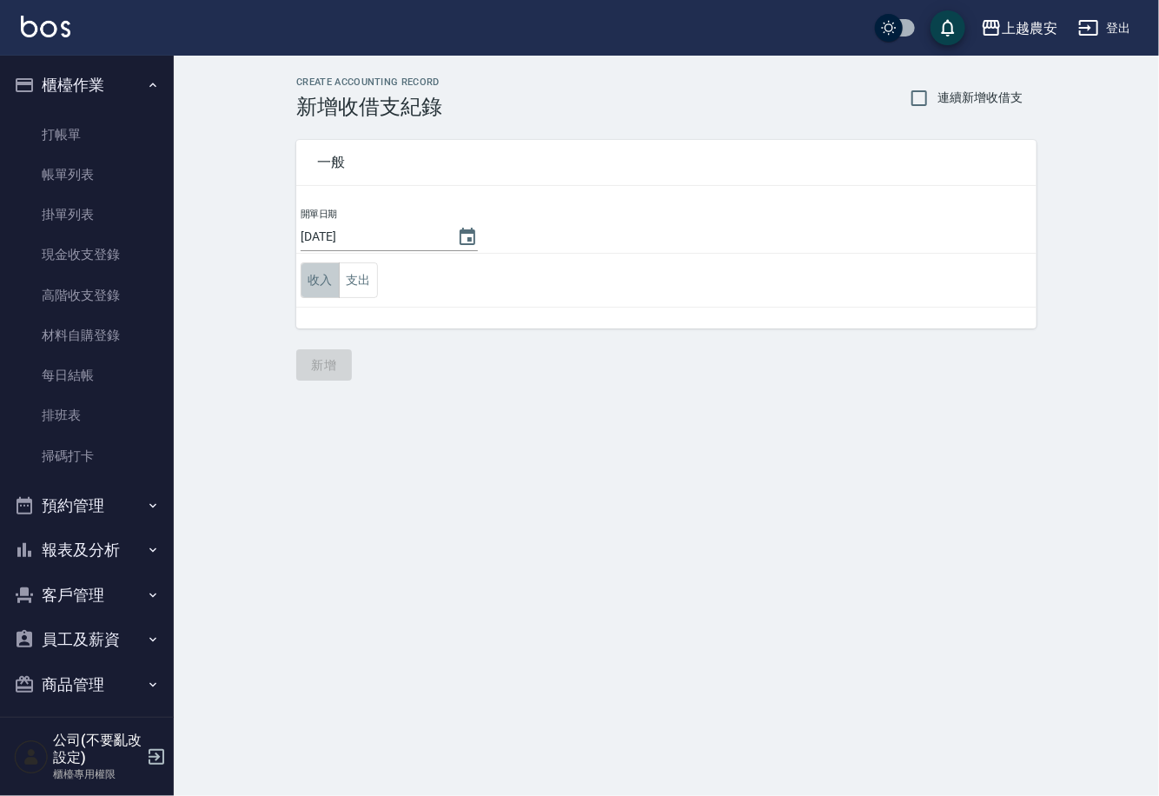
click at [330, 283] on button "收入" at bounding box center [320, 280] width 39 height 36
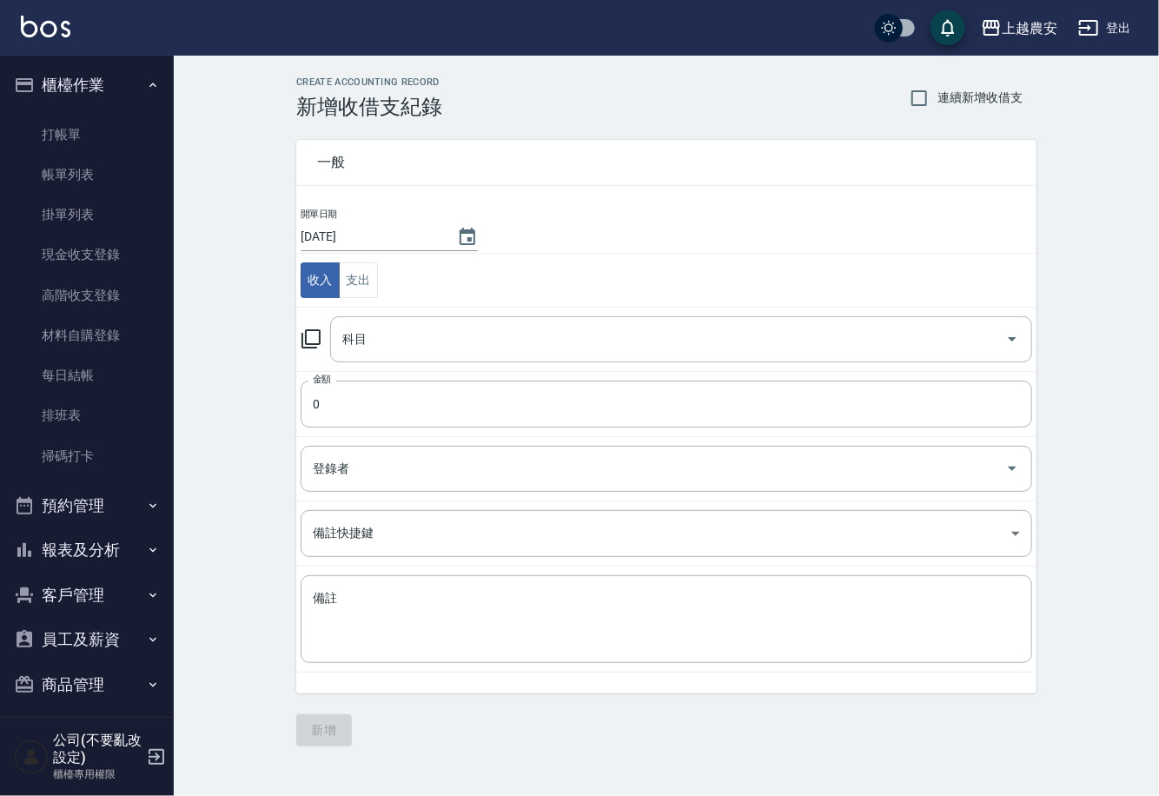
click at [316, 338] on icon at bounding box center [311, 338] width 21 height 21
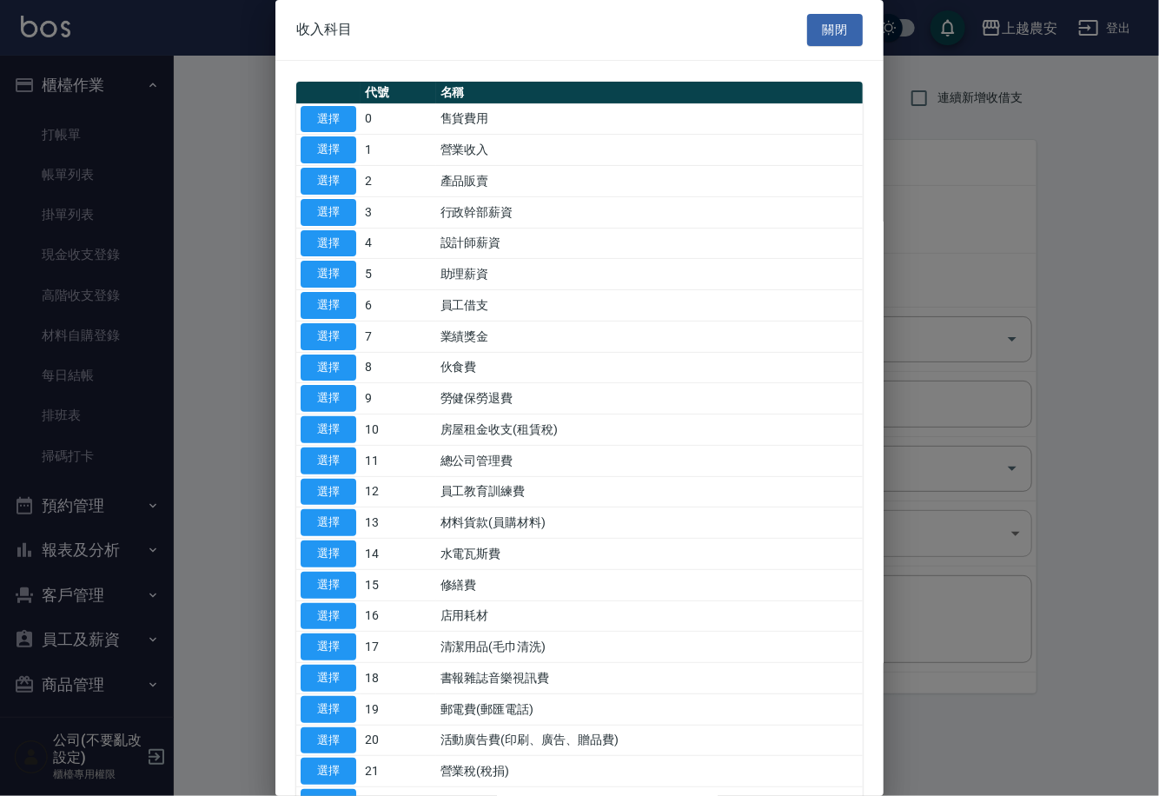
click at [322, 527] on button "選擇" at bounding box center [329, 522] width 56 height 27
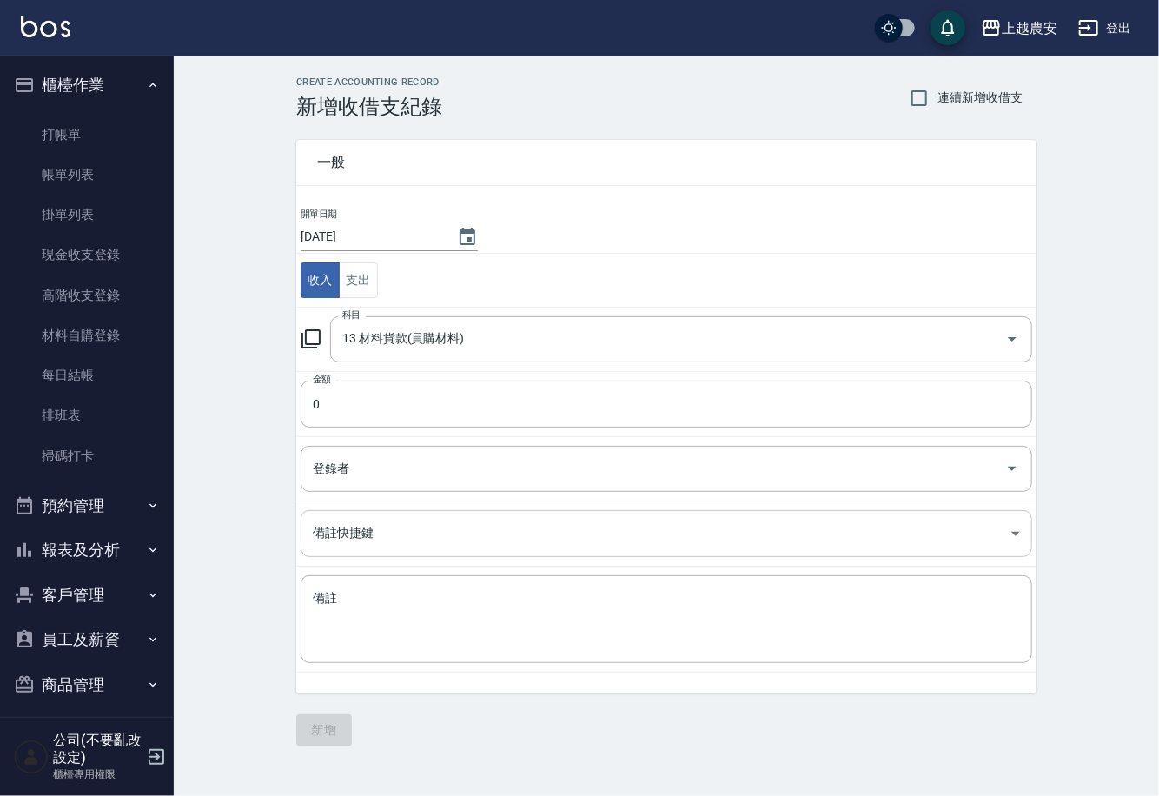
type input "13 材料貨款(員購材料)"
click at [322, 395] on input "0" at bounding box center [667, 404] width 732 height 47
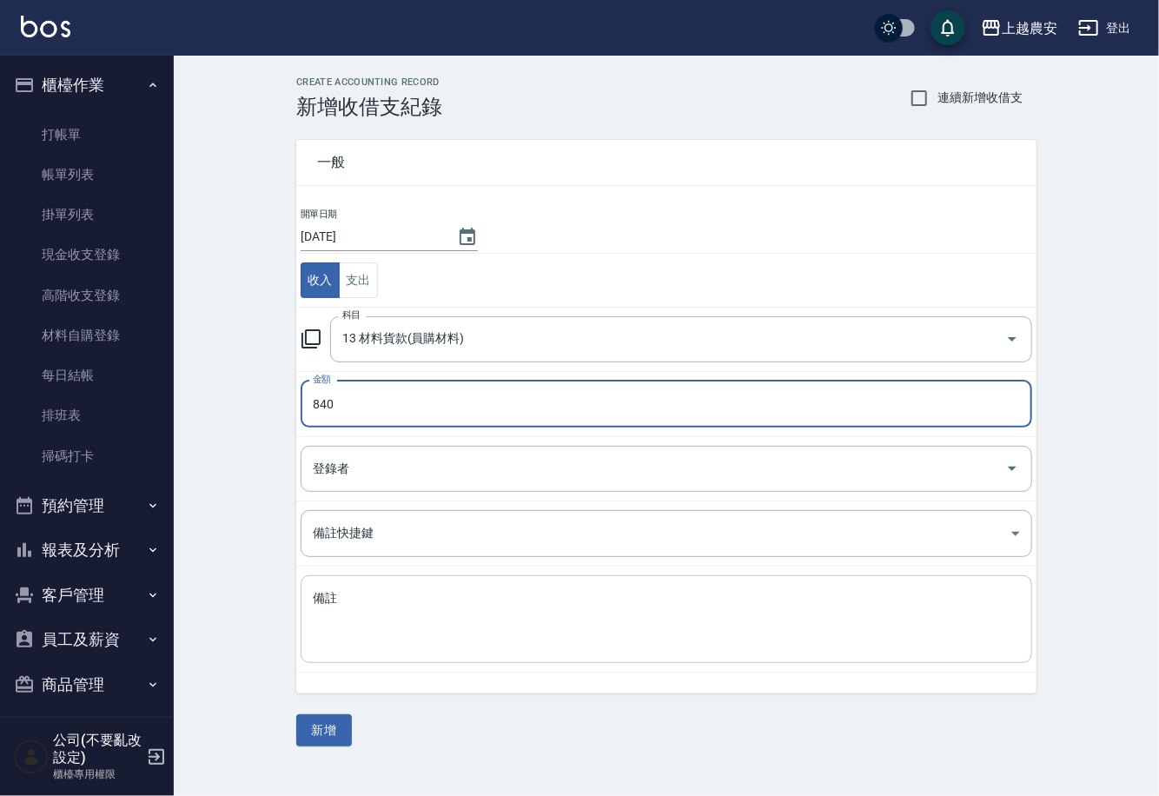
type input "840"
click at [373, 614] on textarea "備註" at bounding box center [666, 619] width 707 height 59
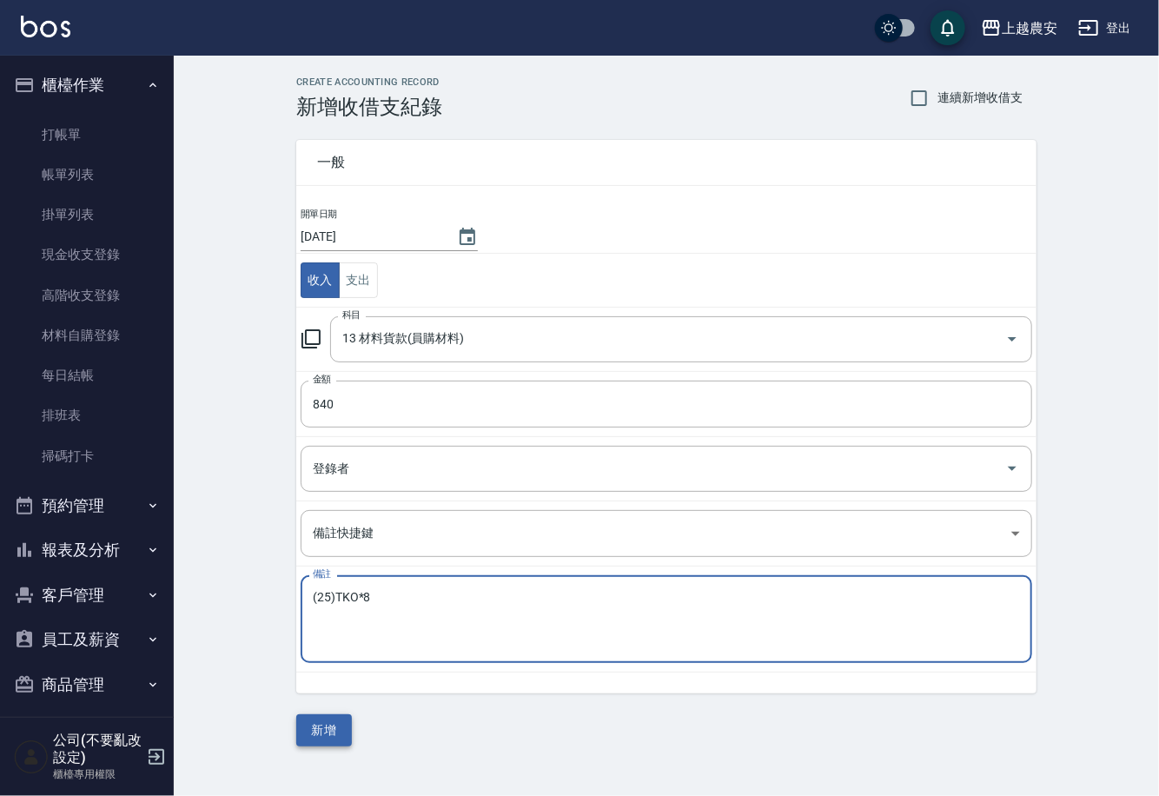
type textarea "(25)TKO*8"
click at [306, 726] on button "新增" at bounding box center [324, 730] width 56 height 32
